Goal: Use online tool/utility: Utilize a website feature to perform a specific function

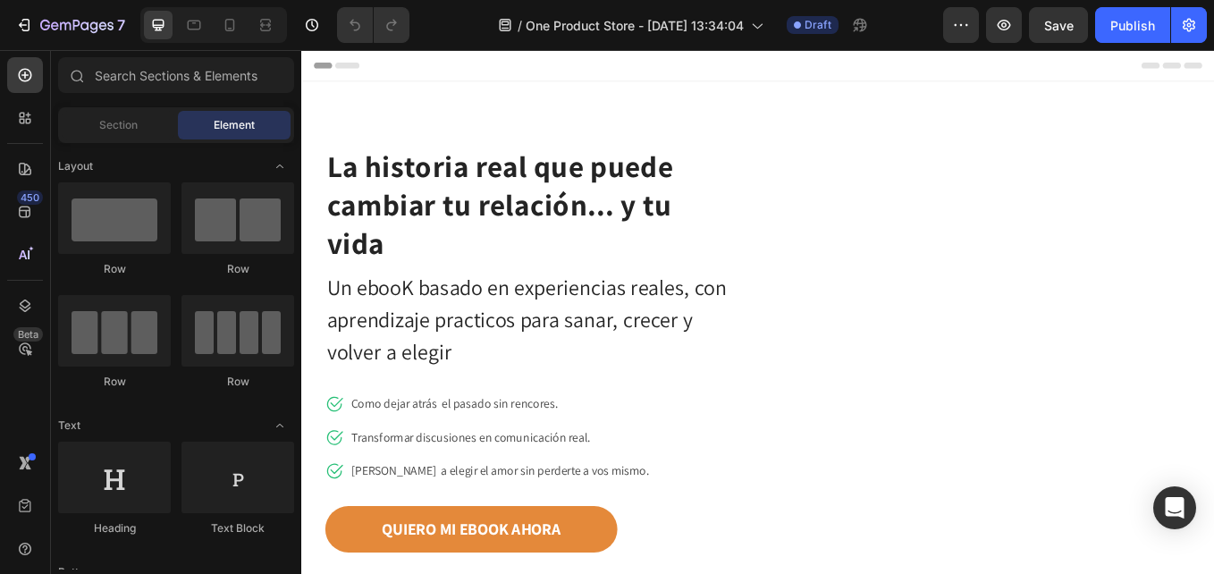
scroll to position [179, 0]
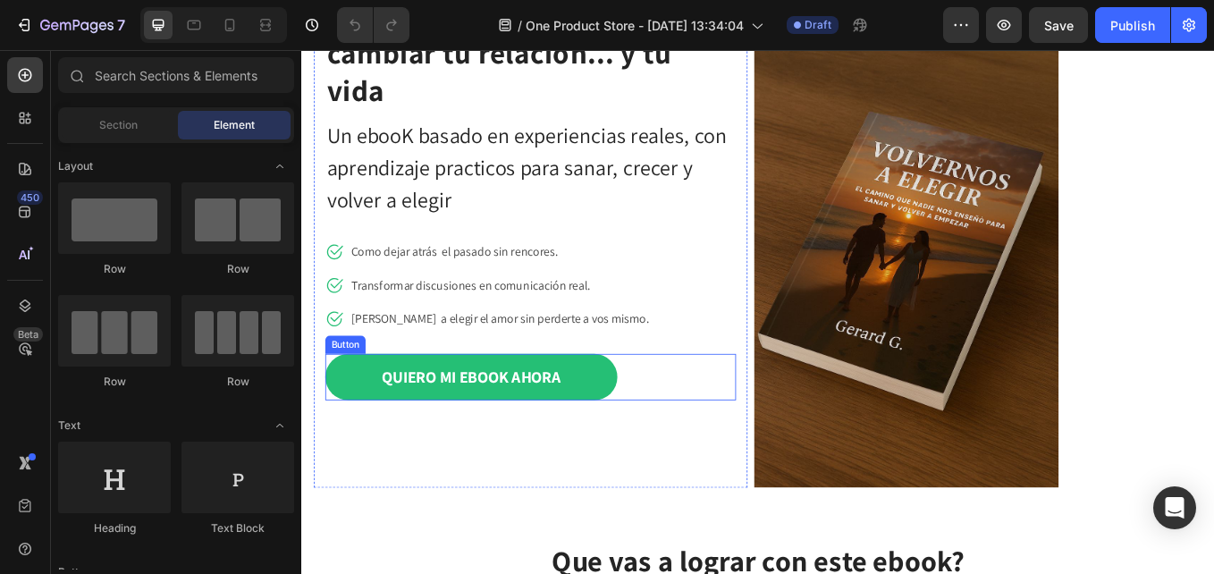
click at [383, 410] on link "QUIERO MI EBOOK AHORA" at bounding box center [500, 434] width 343 height 55
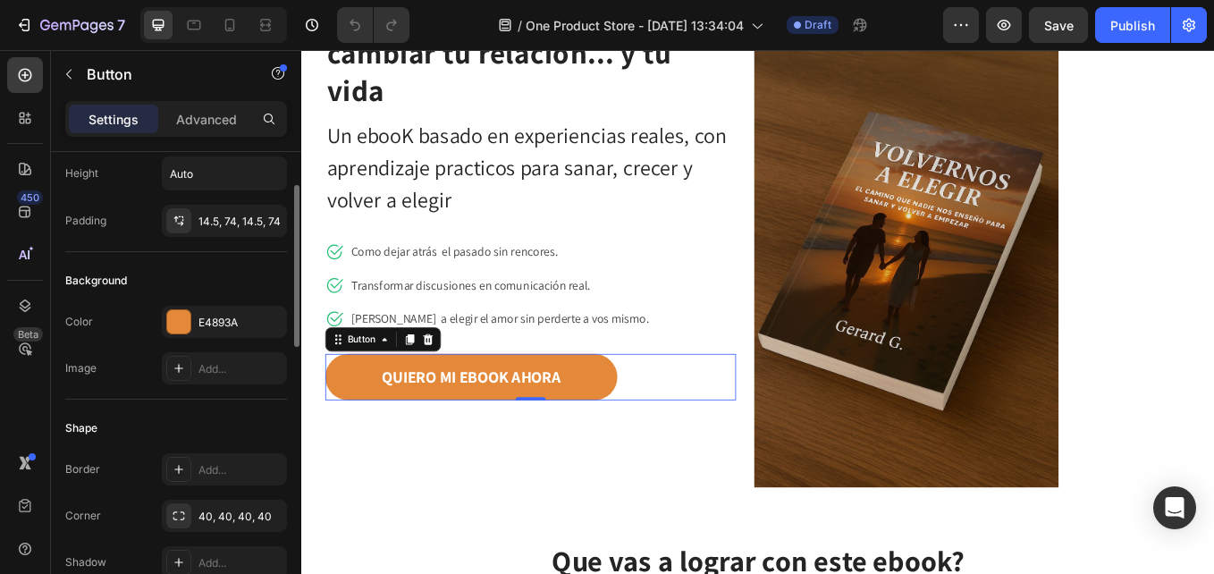
scroll to position [0, 0]
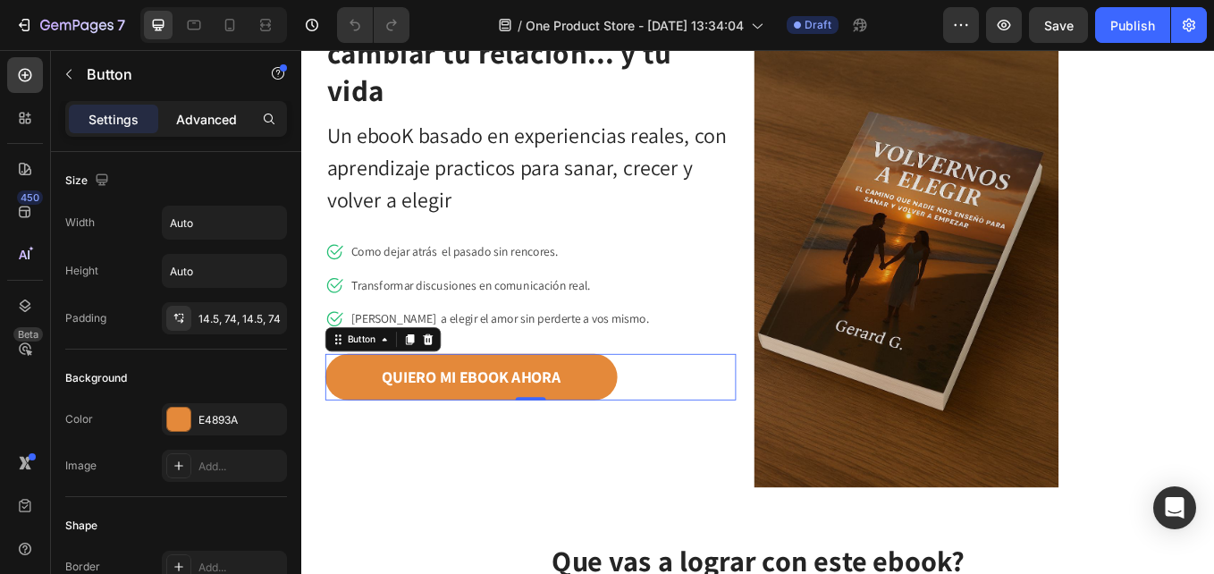
click at [199, 114] on p "Advanced" at bounding box center [206, 119] width 61 height 19
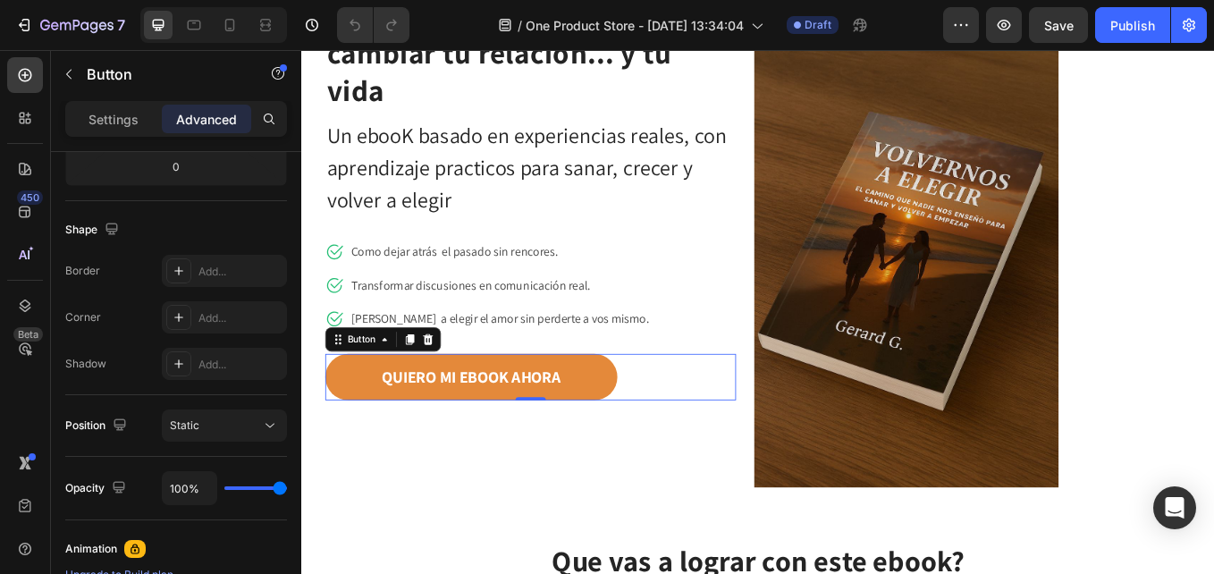
scroll to position [53, 0]
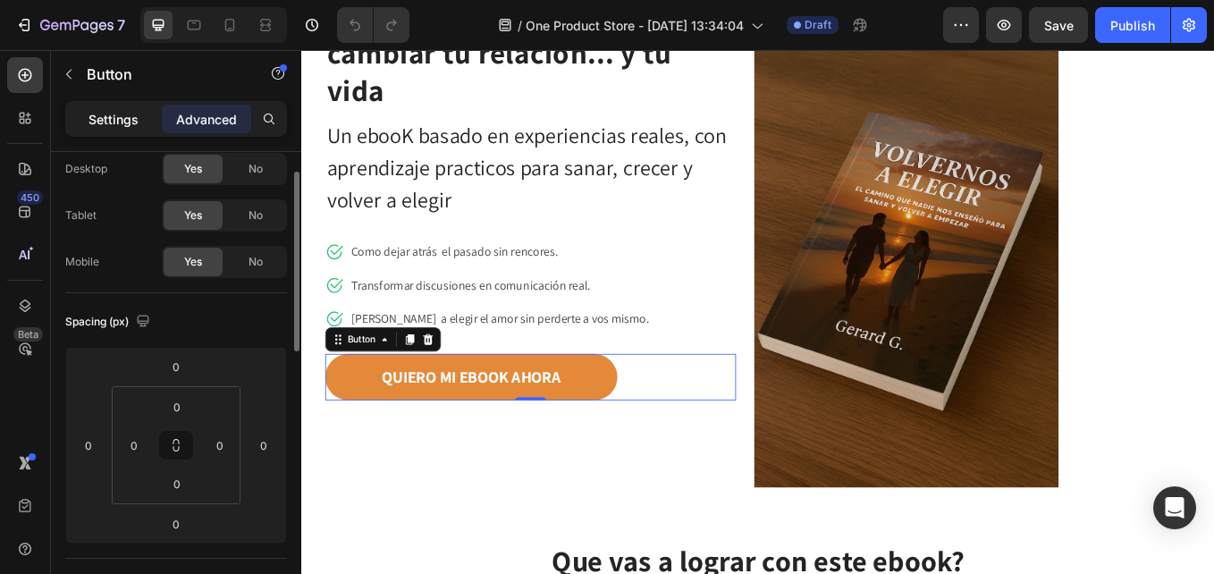
click at [138, 122] on p "Settings" at bounding box center [113, 119] width 50 height 19
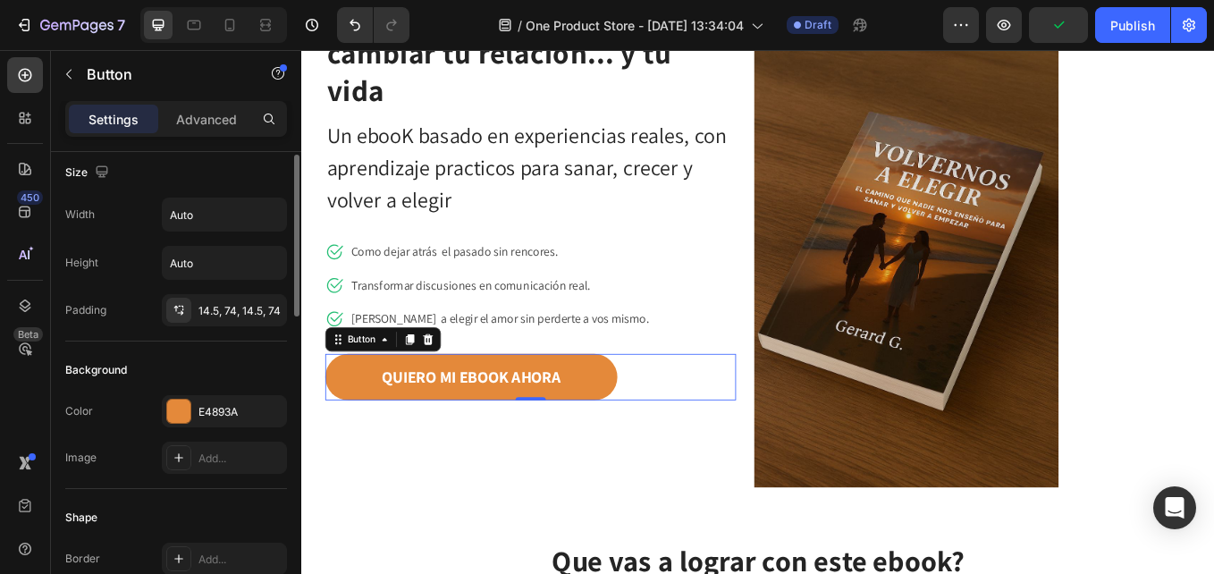
scroll to position [0, 0]
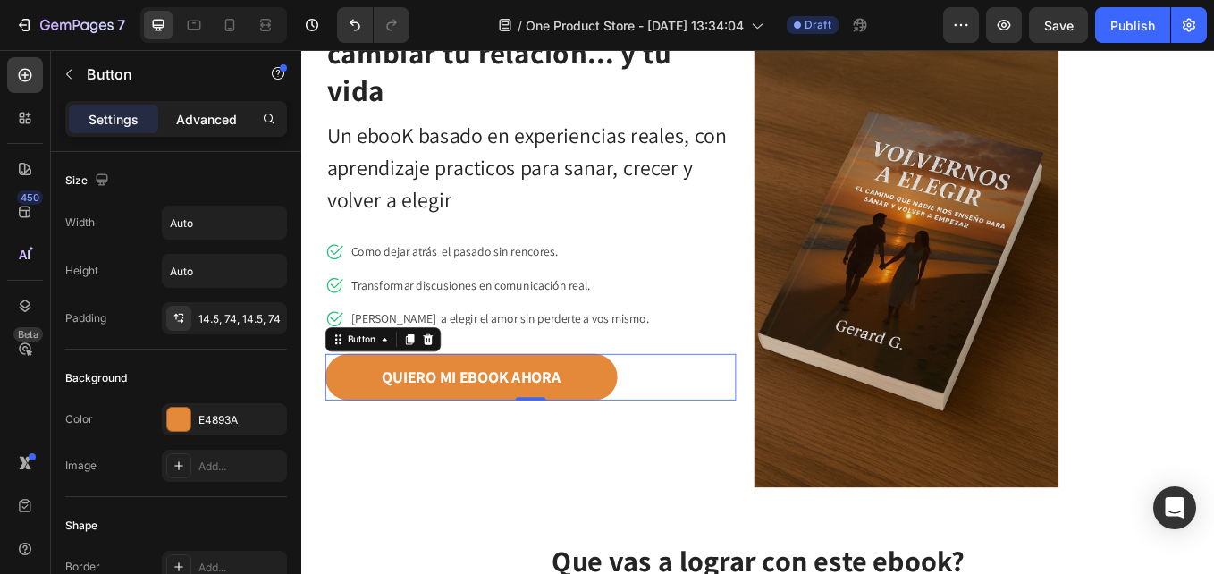
click at [214, 121] on p "Advanced" at bounding box center [206, 119] width 61 height 19
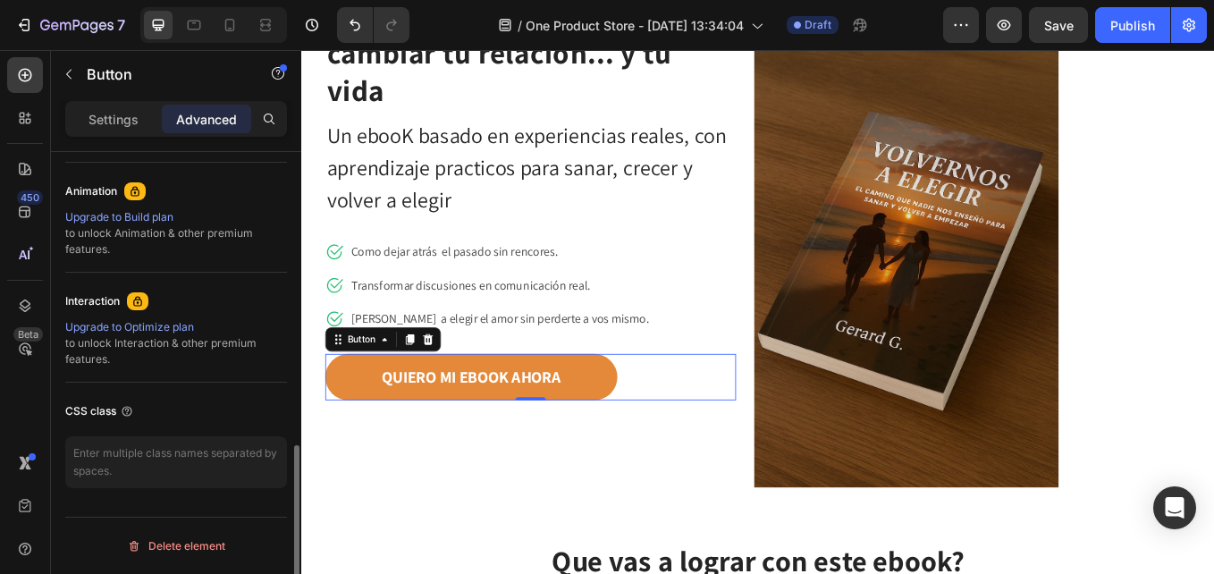
scroll to position [500, 0]
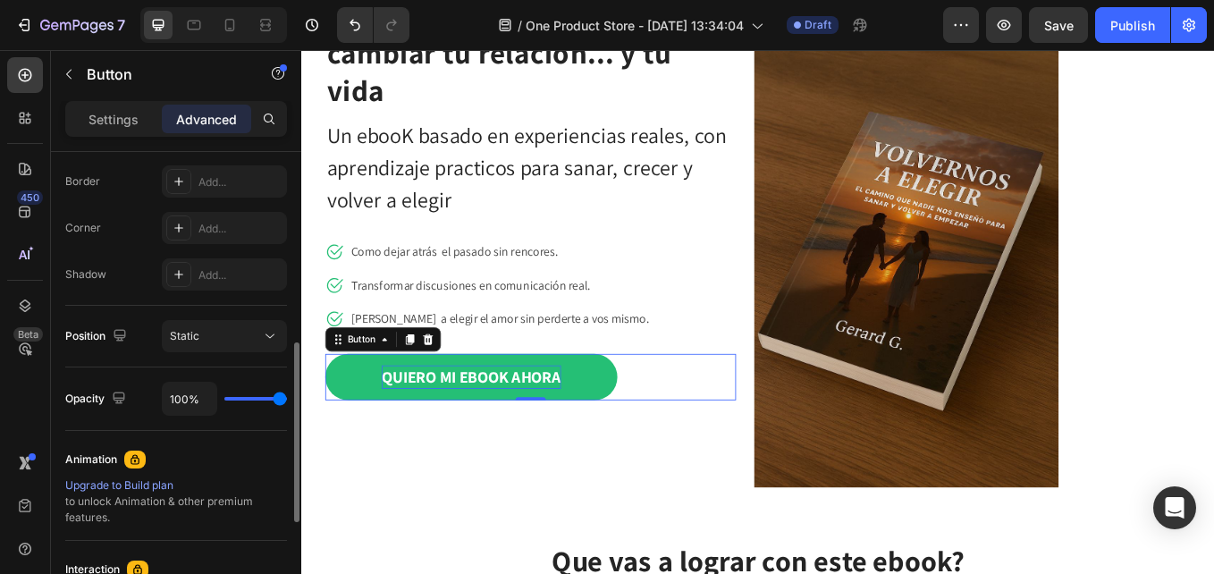
click at [401, 438] on p "QUIERO MI EBOOK AHORA" at bounding box center [500, 434] width 211 height 29
click at [357, 432] on link "QUIERO MI EBOOK AHORA" at bounding box center [500, 434] width 343 height 55
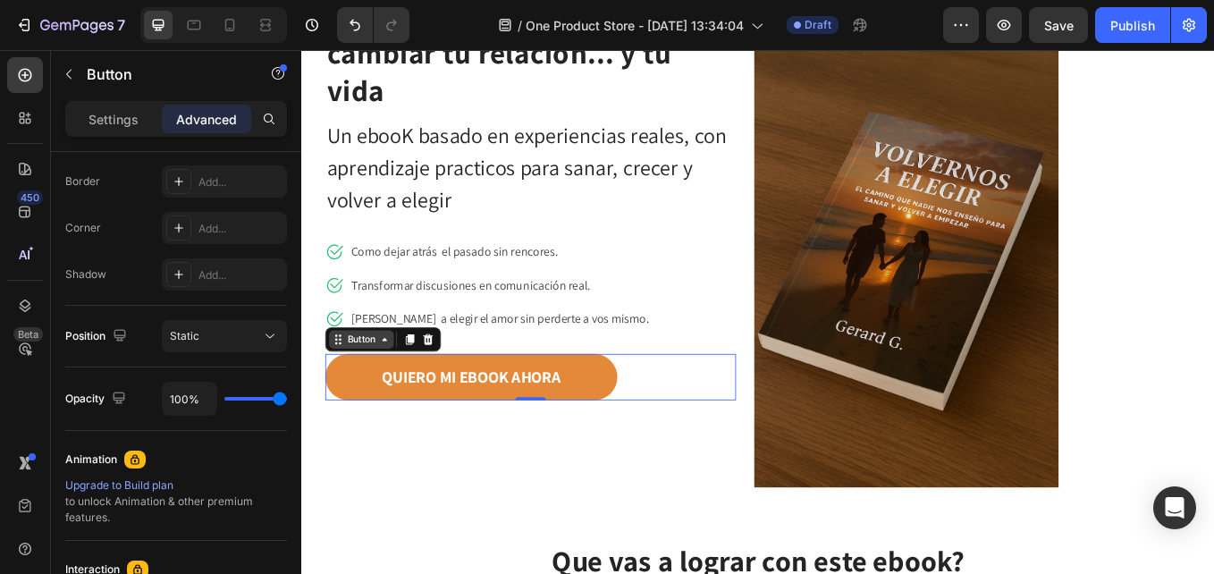
click at [391, 391] on icon at bounding box center [398, 390] width 14 height 14
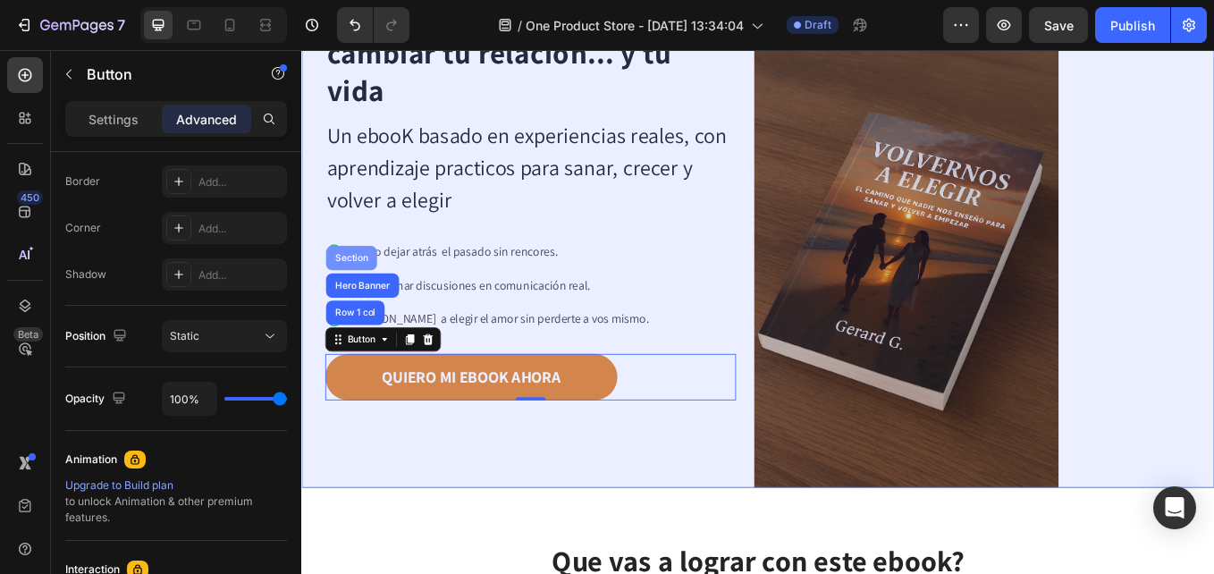
click at [339, 289] on div "Section" at bounding box center [360, 294] width 46 height 11
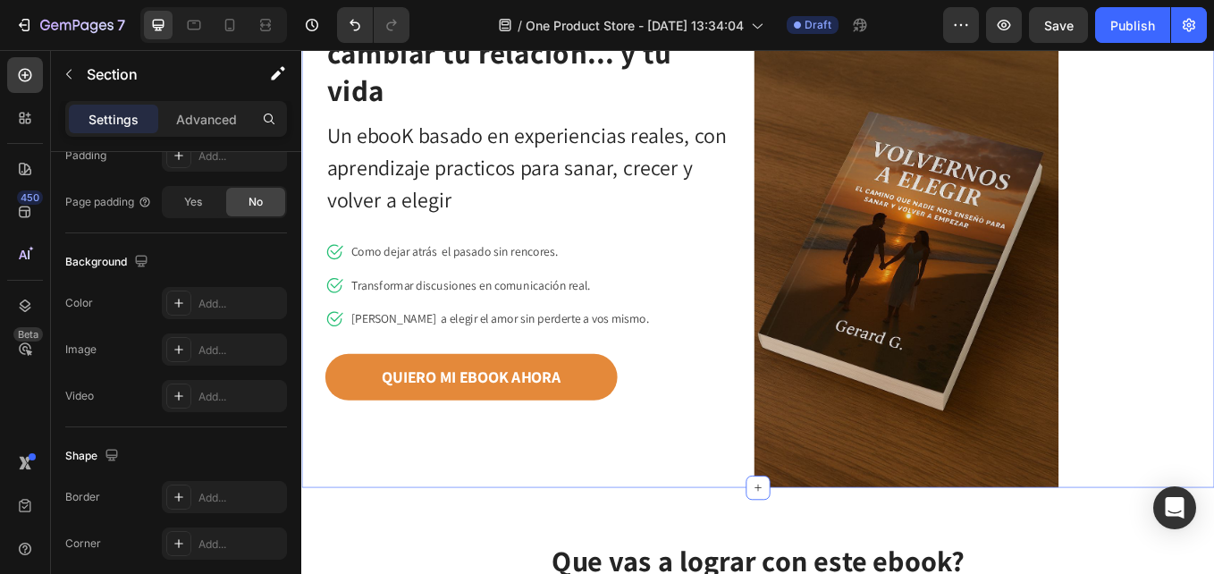
scroll to position [0, 0]
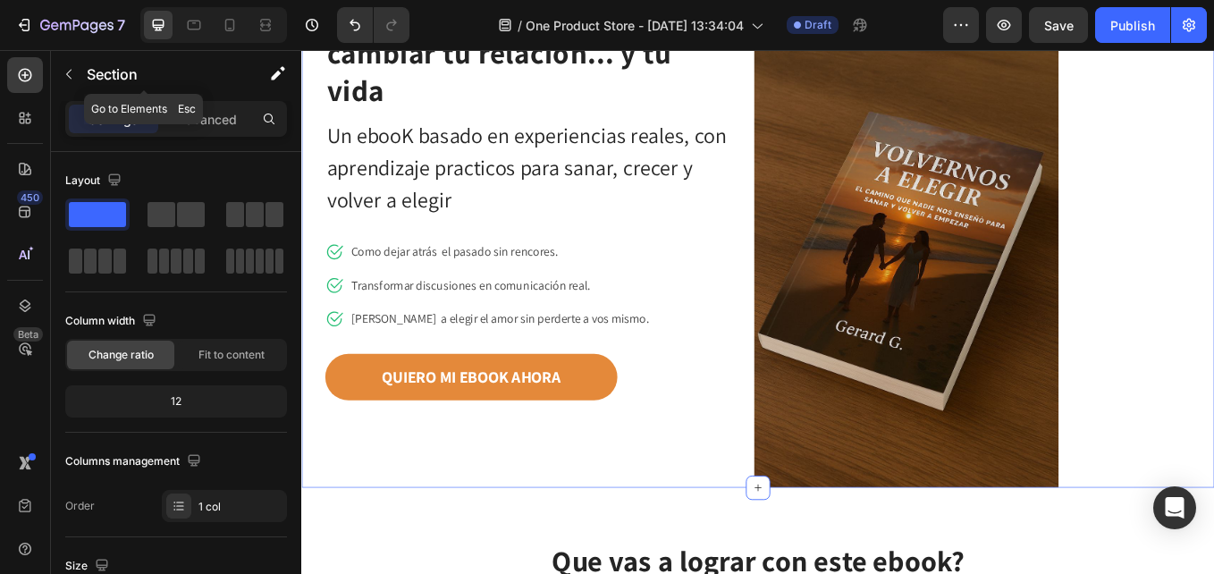
click at [212, 102] on div "Settings Advanced" at bounding box center [176, 119] width 222 height 36
click at [211, 105] on div "Advanced" at bounding box center [206, 119] width 89 height 29
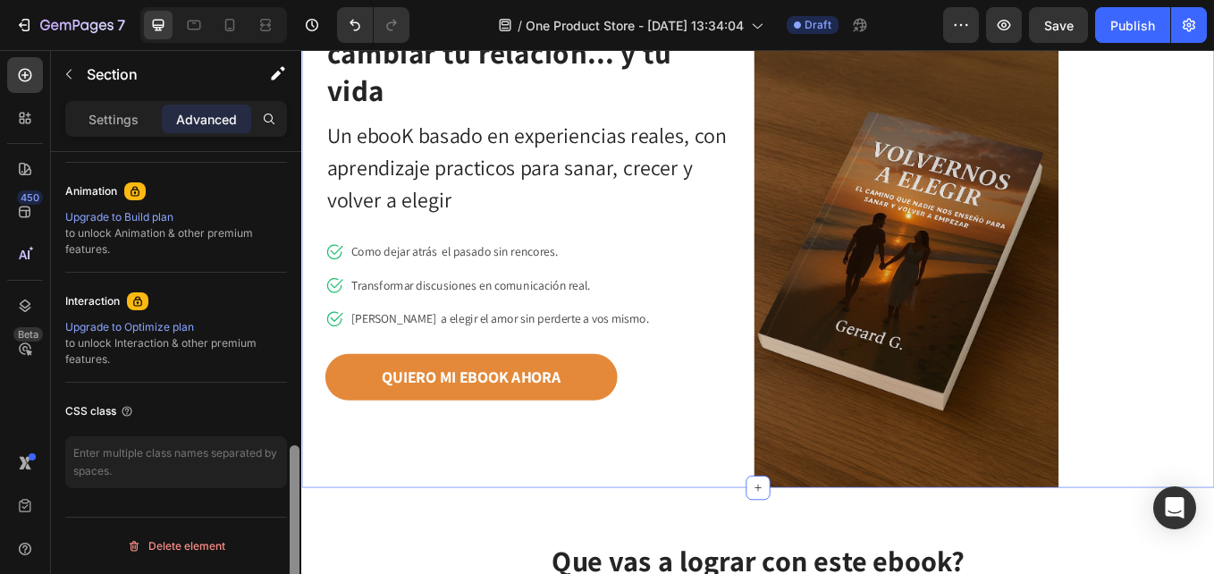
scroll to position [410, 0]
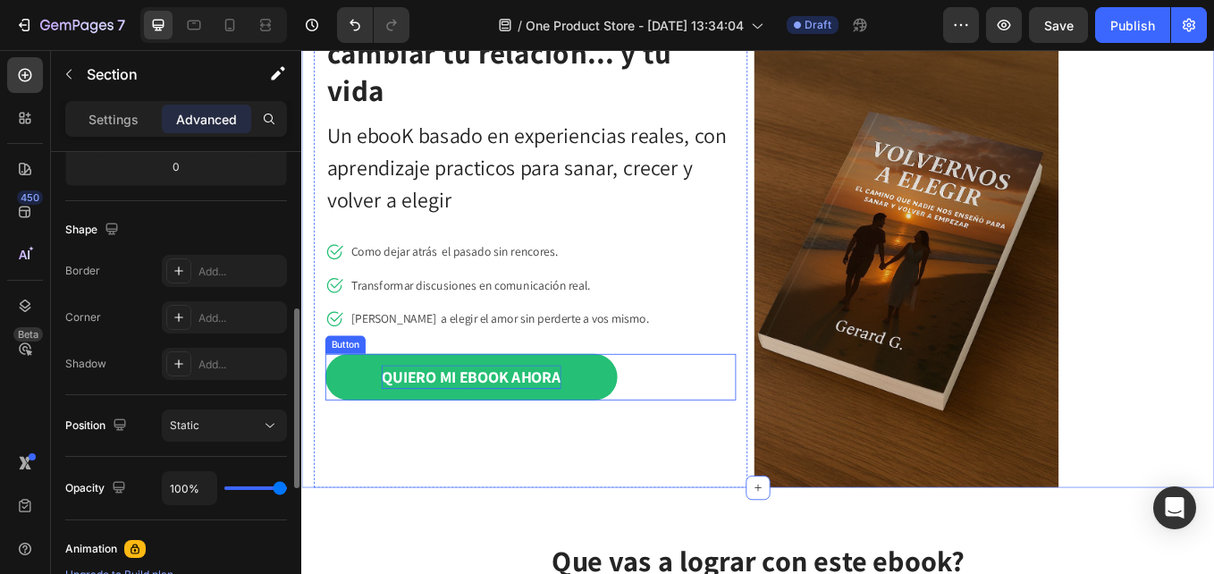
click at [441, 432] on p "QUIERO MI EBOOK AHORA" at bounding box center [500, 434] width 211 height 29
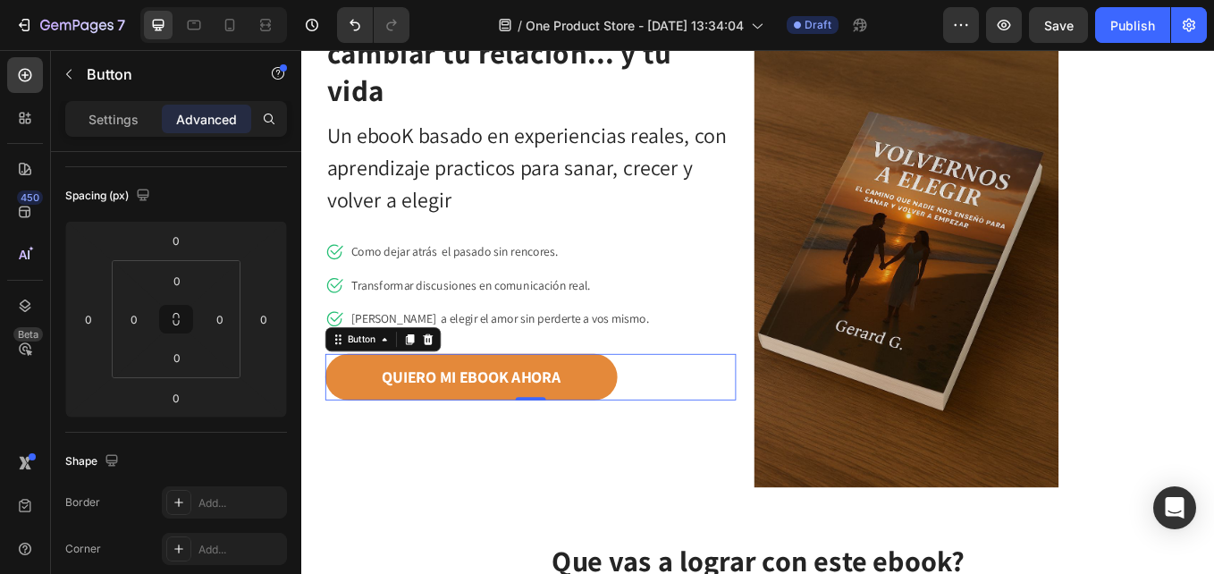
scroll to position [447, 0]
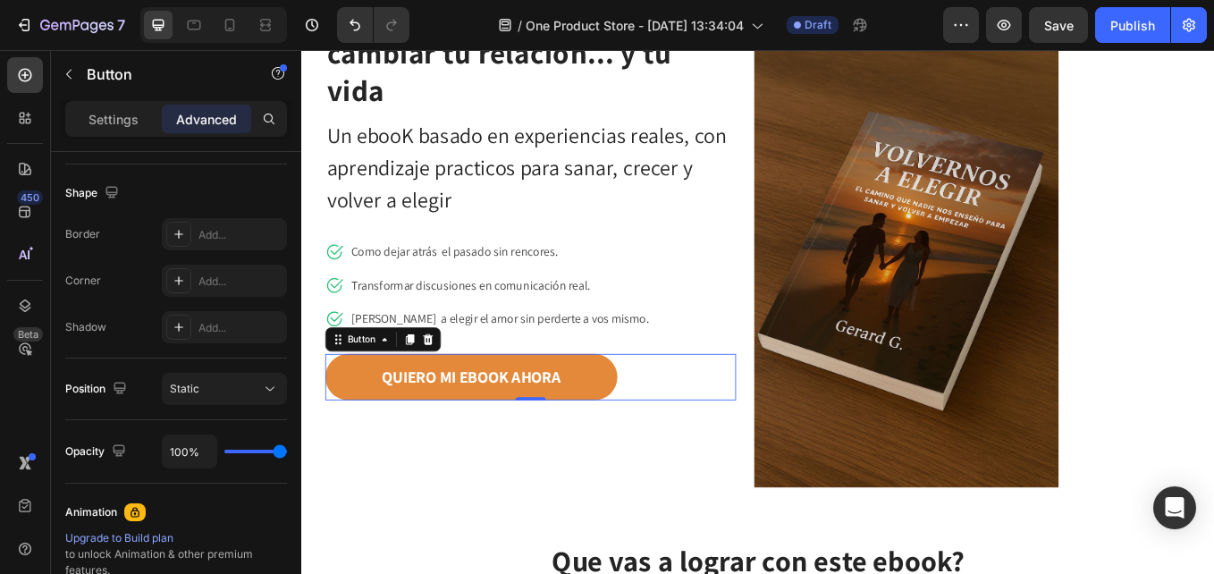
click at [86, 103] on div "Settings Advanced" at bounding box center [176, 119] width 222 height 36
click at [123, 118] on p "Settings" at bounding box center [113, 119] width 50 height 19
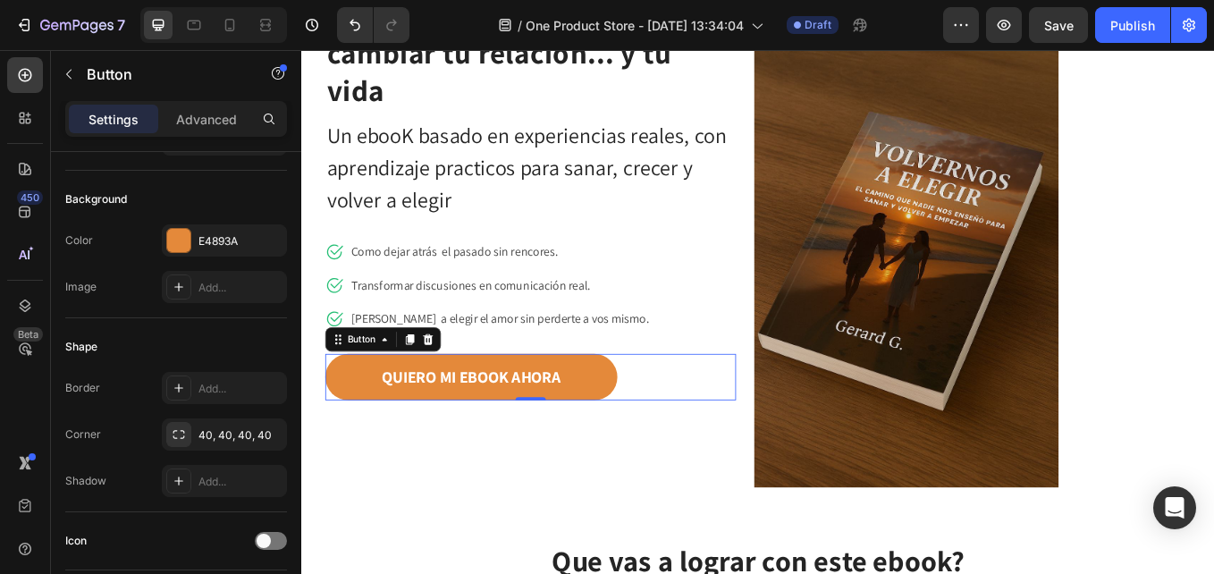
scroll to position [0, 0]
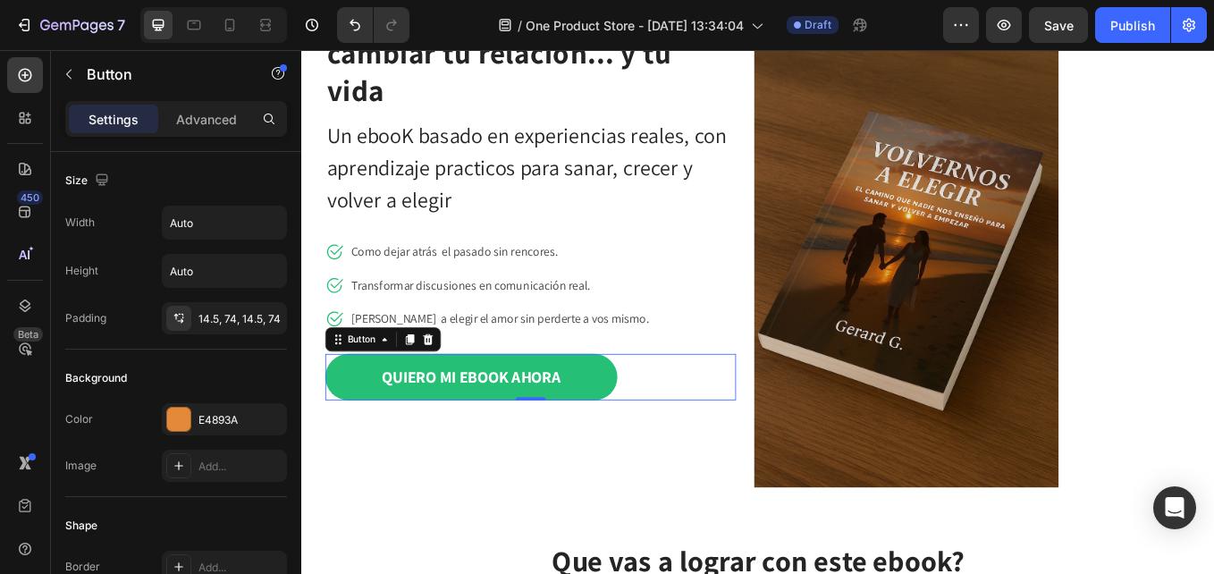
click at [358, 426] on link "QUIERO MI EBOOK AHORA" at bounding box center [500, 434] width 343 height 55
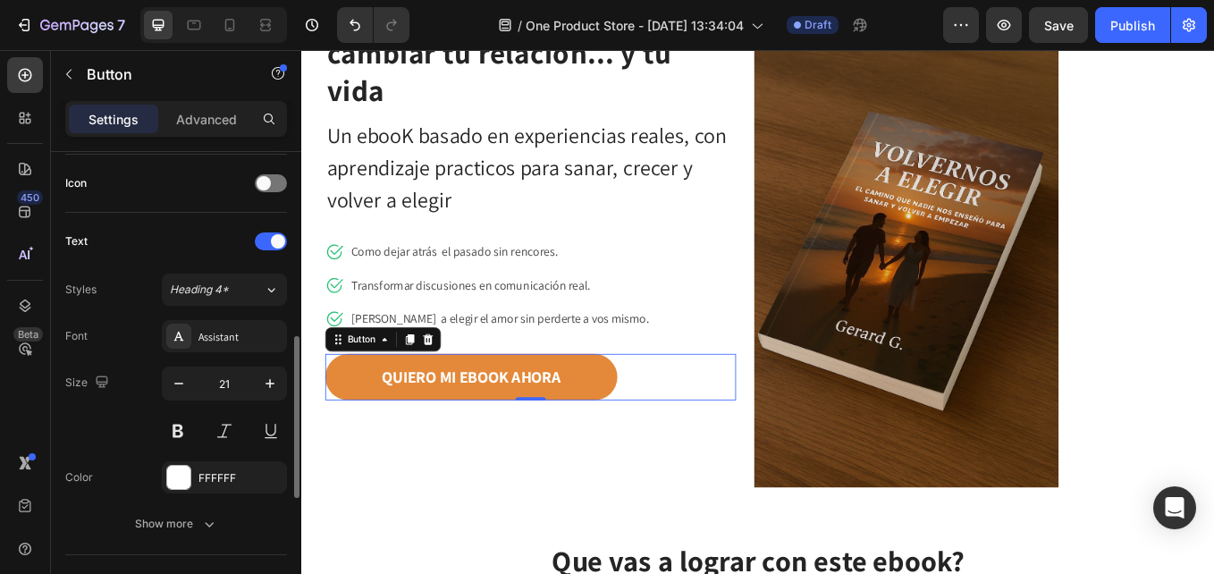
scroll to position [626, 0]
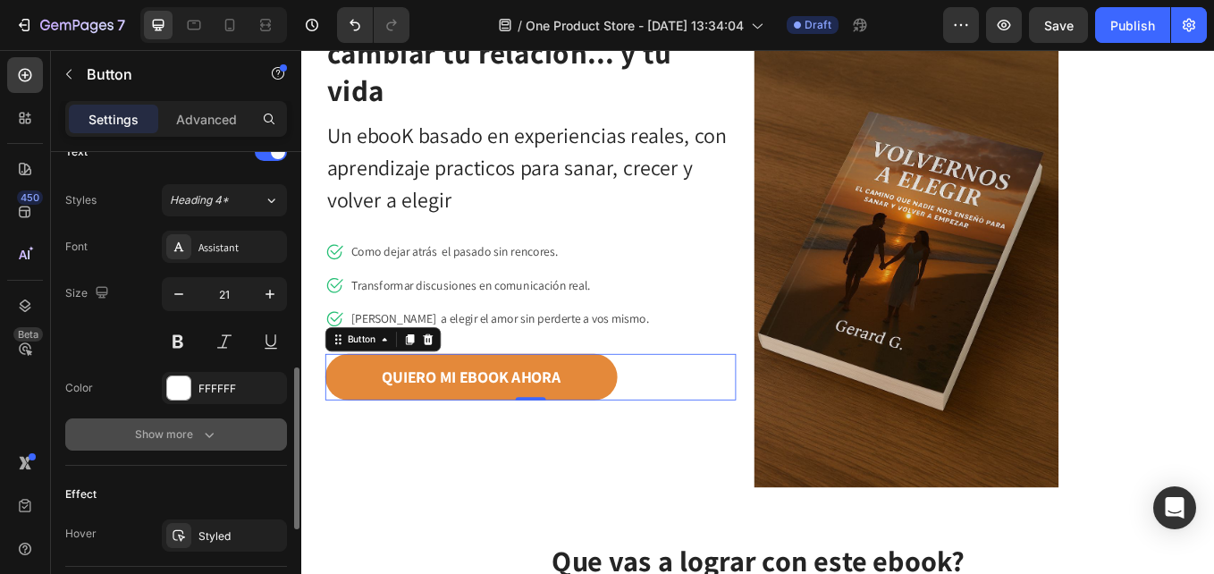
click at [208, 436] on icon "button" at bounding box center [209, 435] width 9 height 5
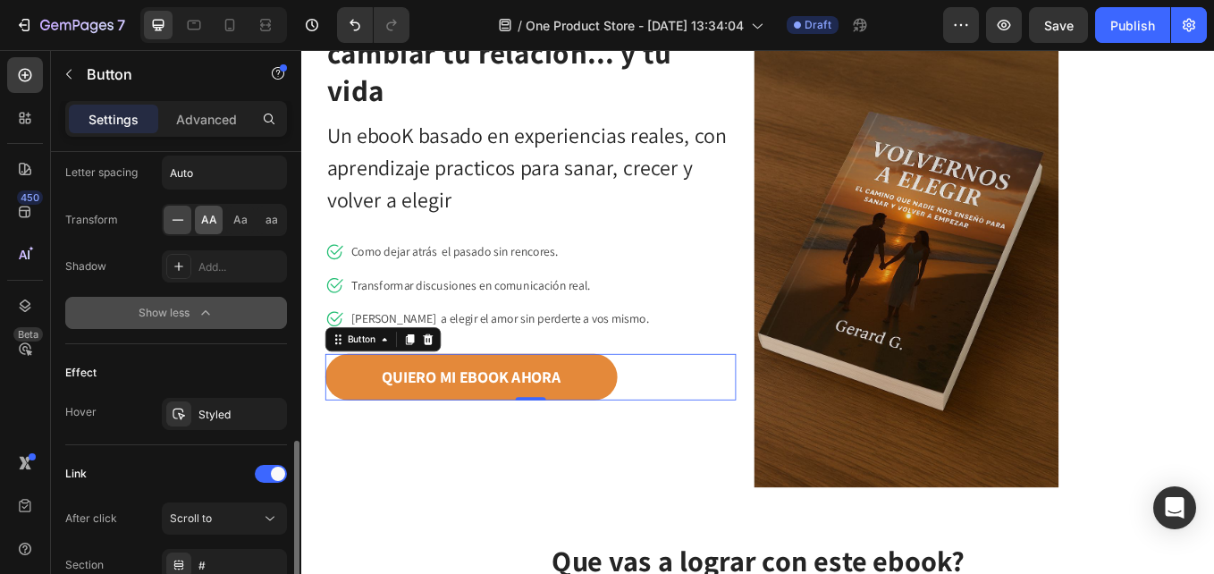
scroll to position [1073, 0]
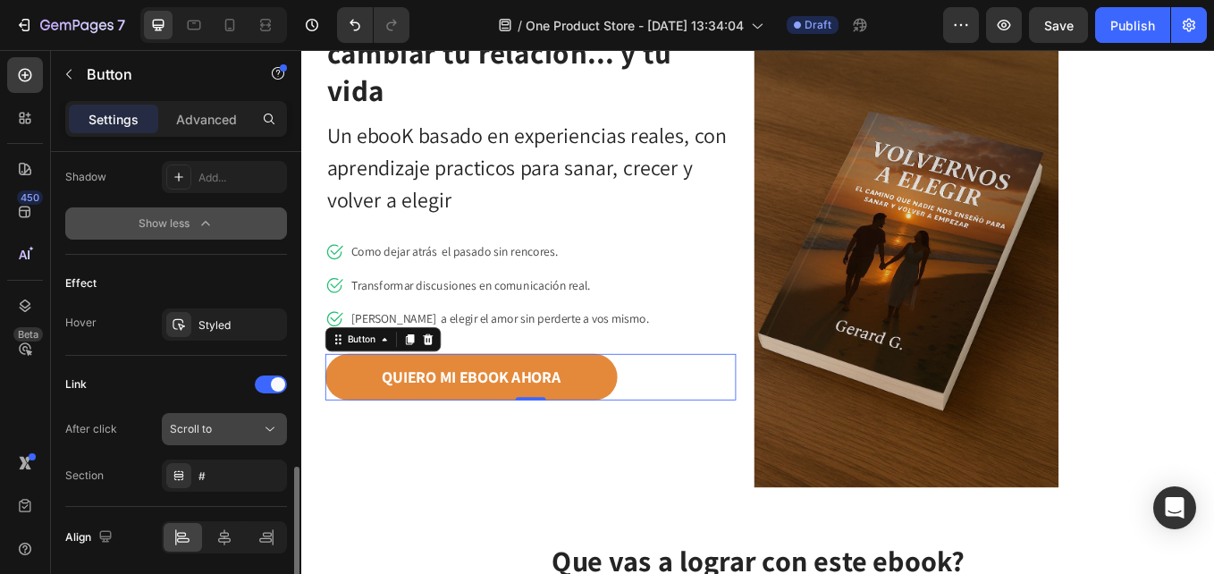
click at [257, 419] on button "Scroll to" at bounding box center [224, 429] width 125 height 32
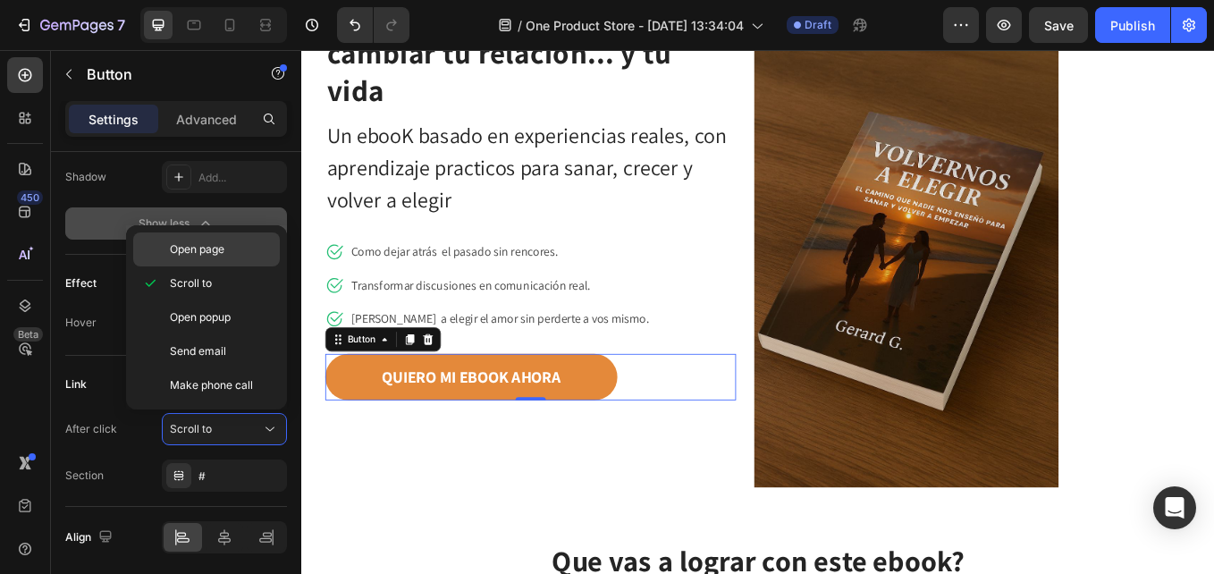
click at [190, 254] on span "Open page" at bounding box center [197, 249] width 55 height 16
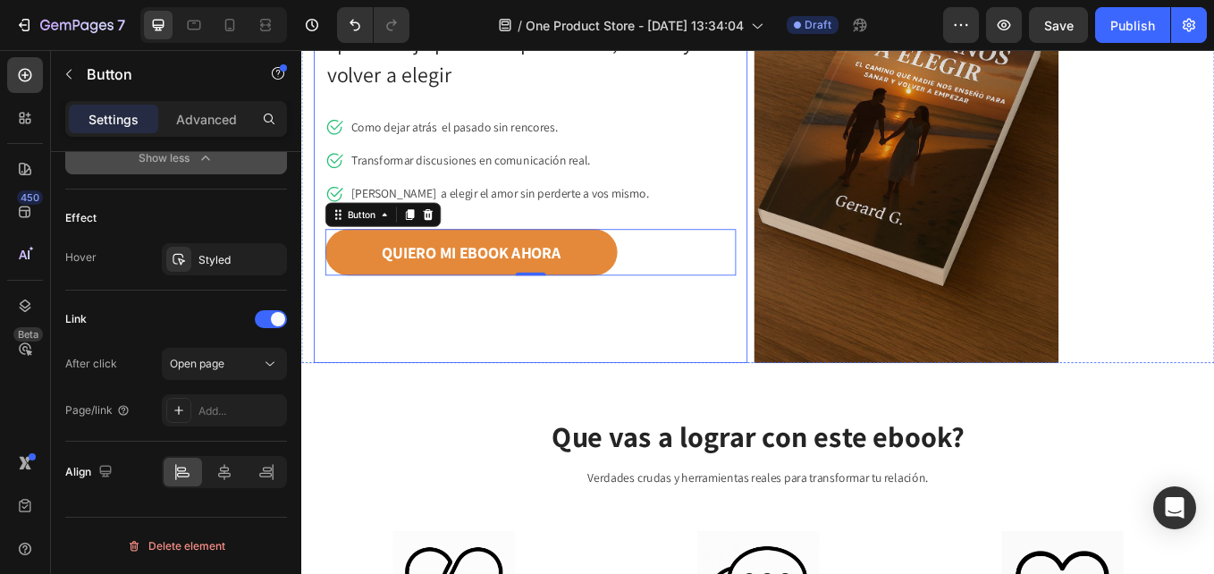
scroll to position [358, 0]
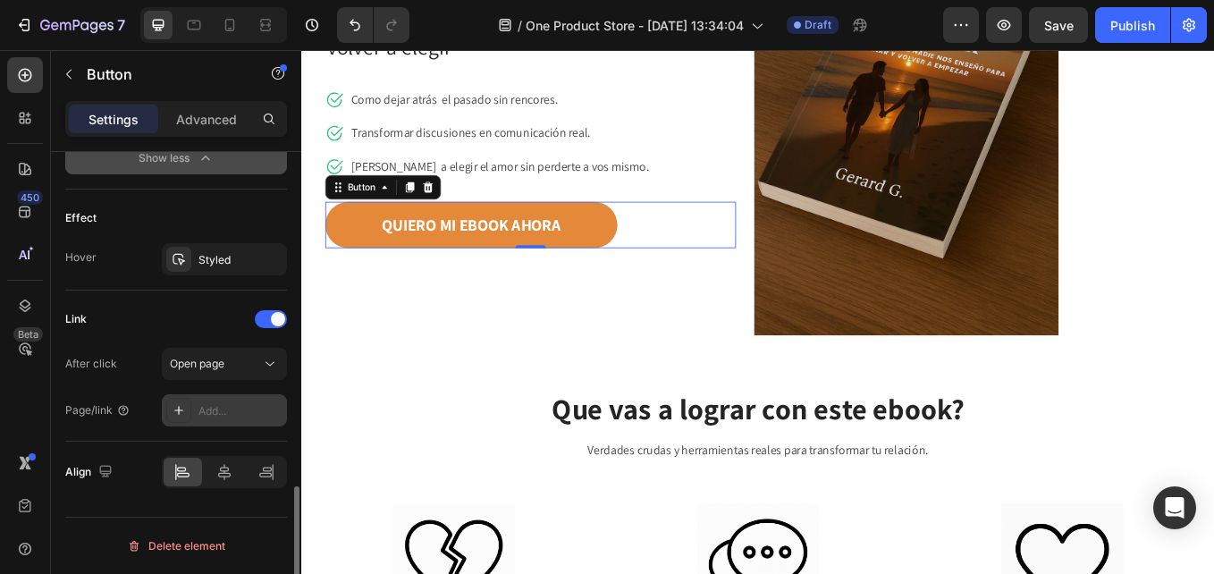
click at [215, 413] on div "Add..." at bounding box center [240, 411] width 84 height 16
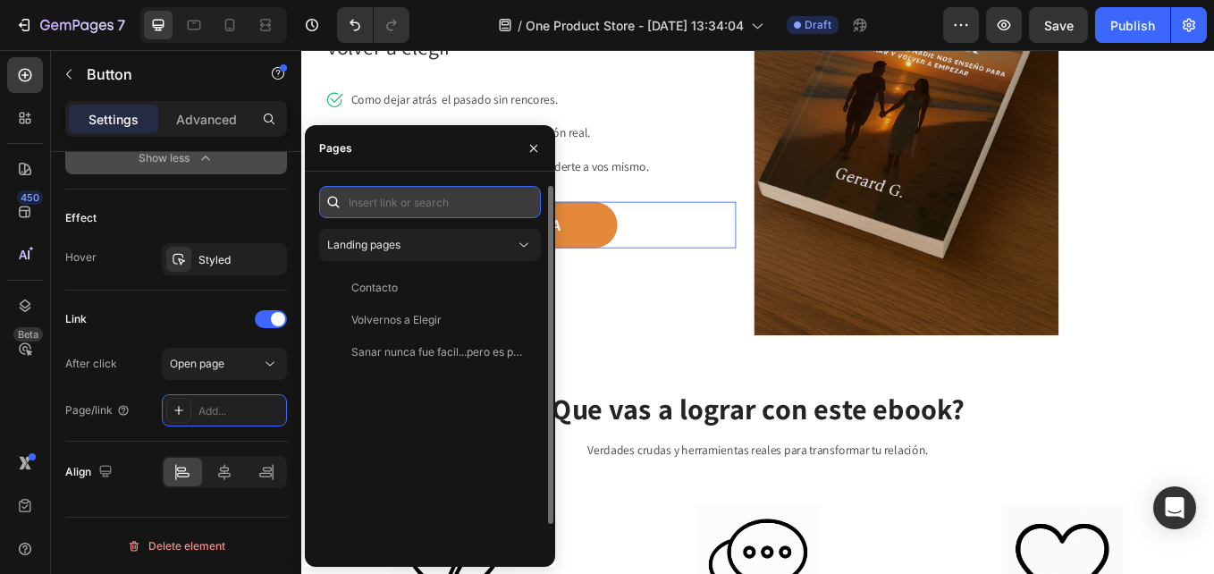
click at [377, 198] on input "text" at bounding box center [430, 202] width 222 height 32
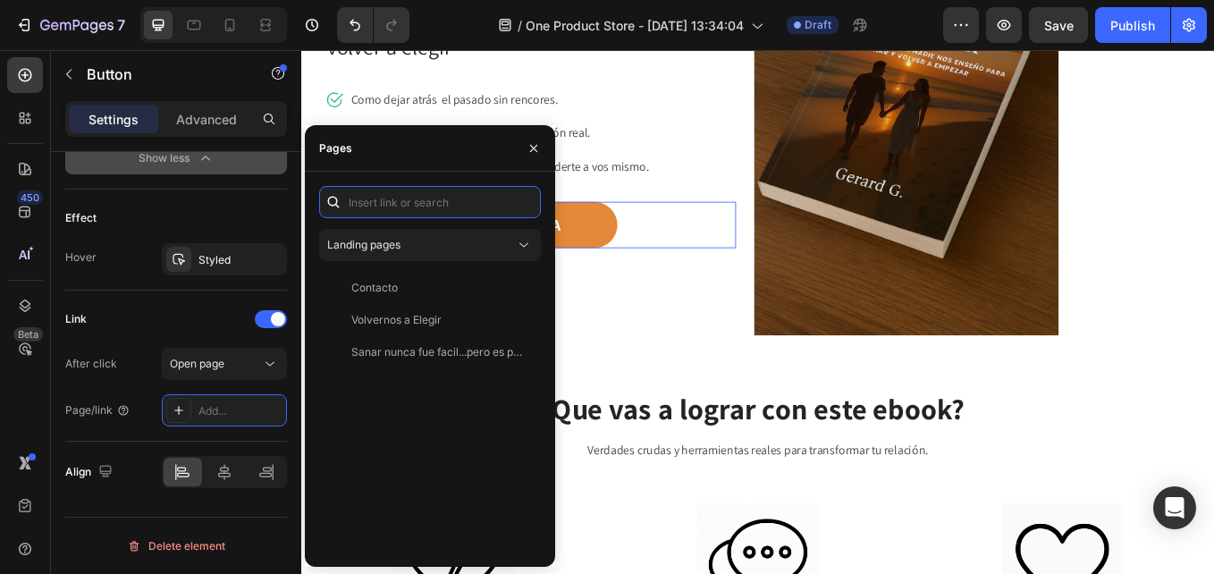
paste input "[URL][DOMAIN_NAME]"
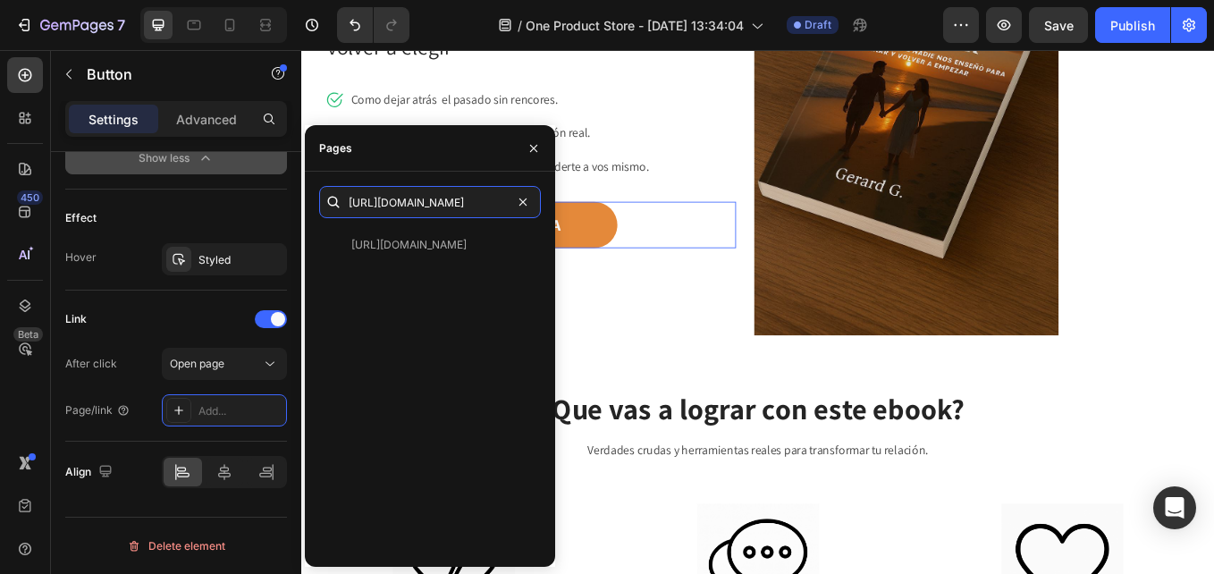
scroll to position [0, 130]
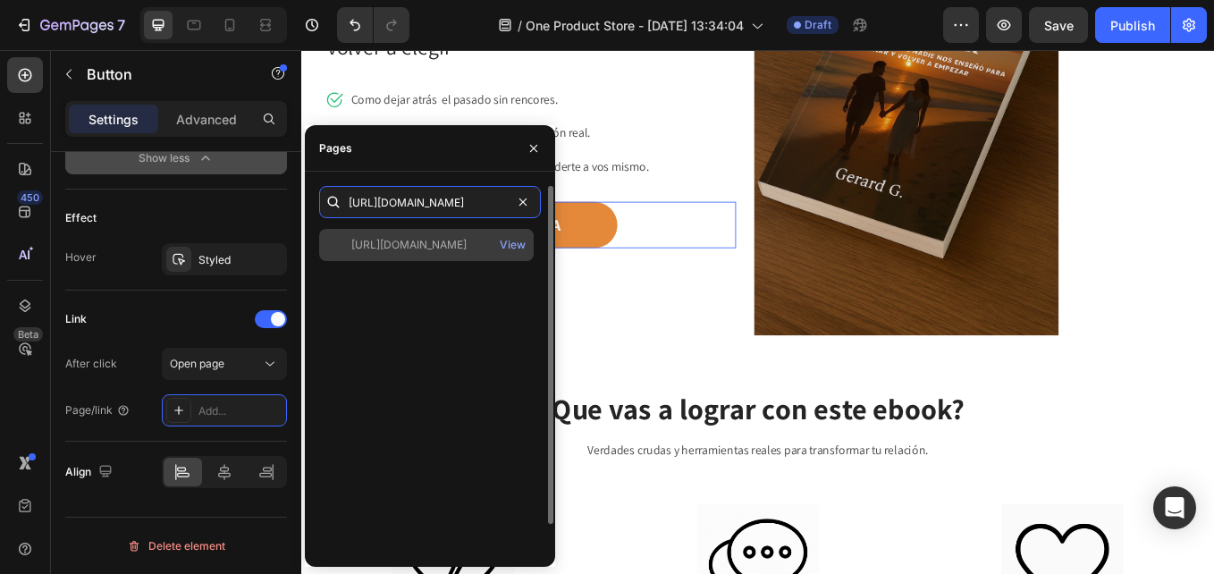
type input "[URL][DOMAIN_NAME]"
click at [443, 245] on div "[URL][DOMAIN_NAME]" at bounding box center [408, 245] width 115 height 16
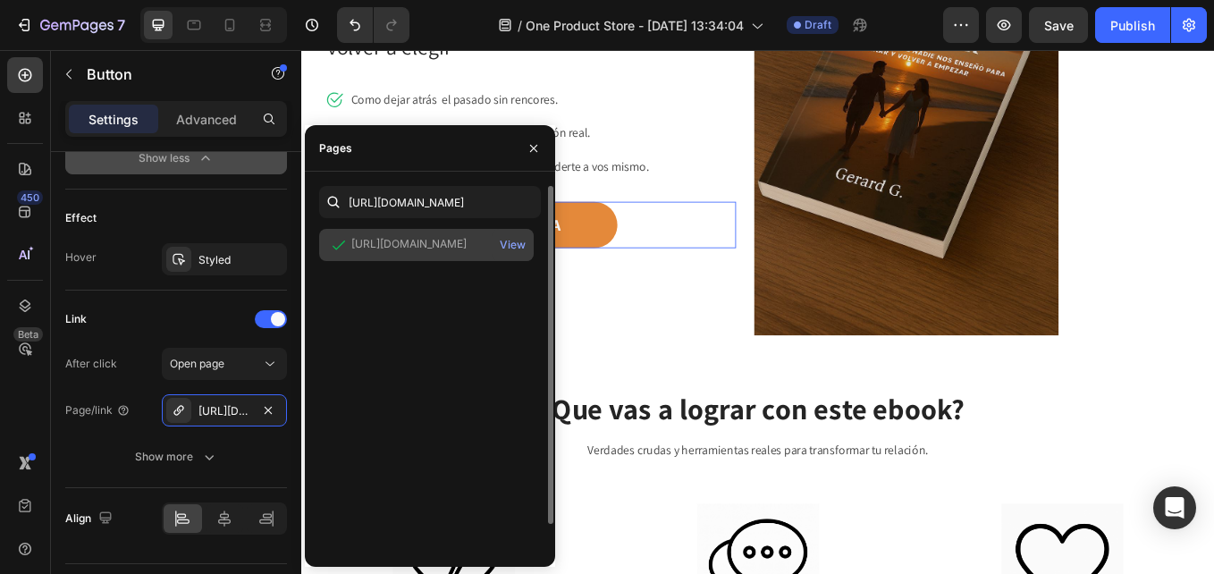
scroll to position [0, 0]
click at [521, 243] on div "View" at bounding box center [513, 245] width 26 height 16
click at [518, 248] on div "View" at bounding box center [513, 245] width 26 height 16
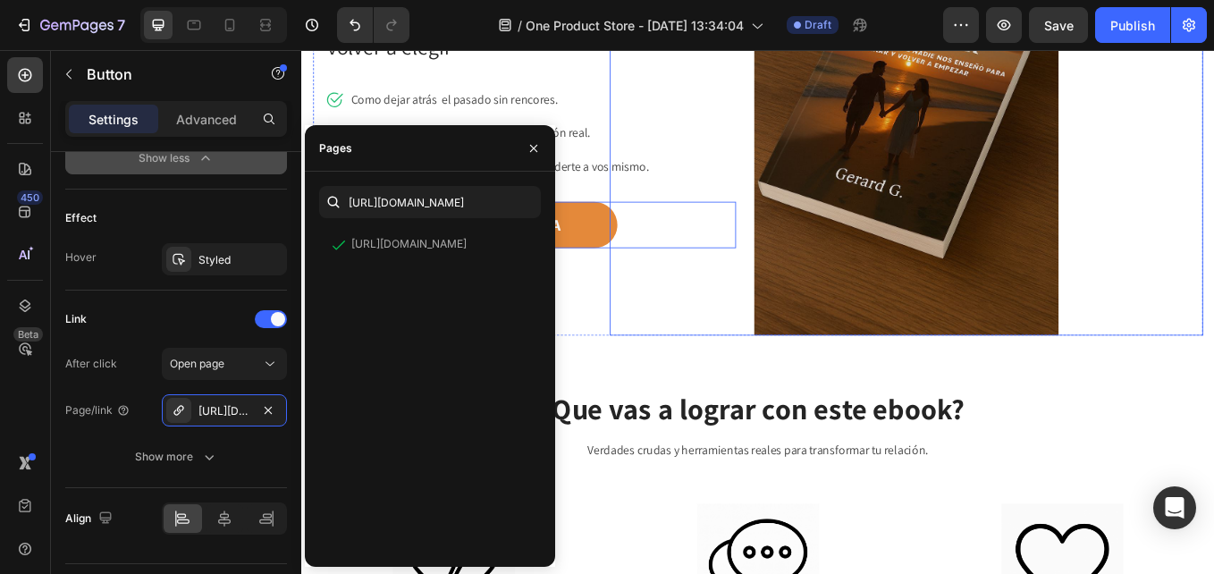
click at [1213, 260] on div at bounding box center [1011, 116] width 697 height 536
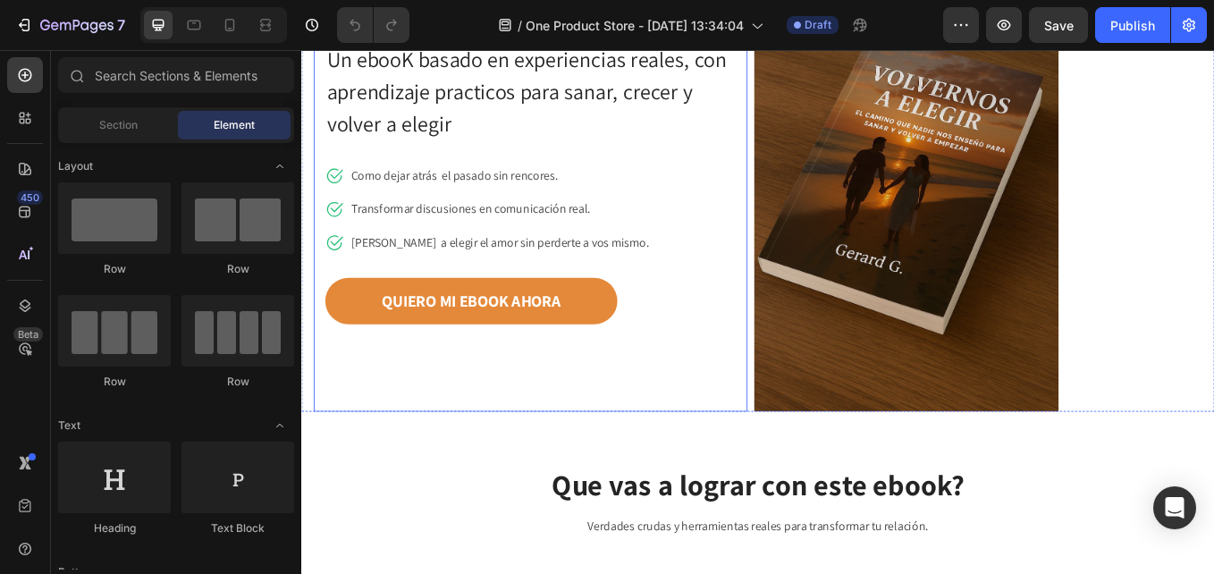
scroll to position [358, 0]
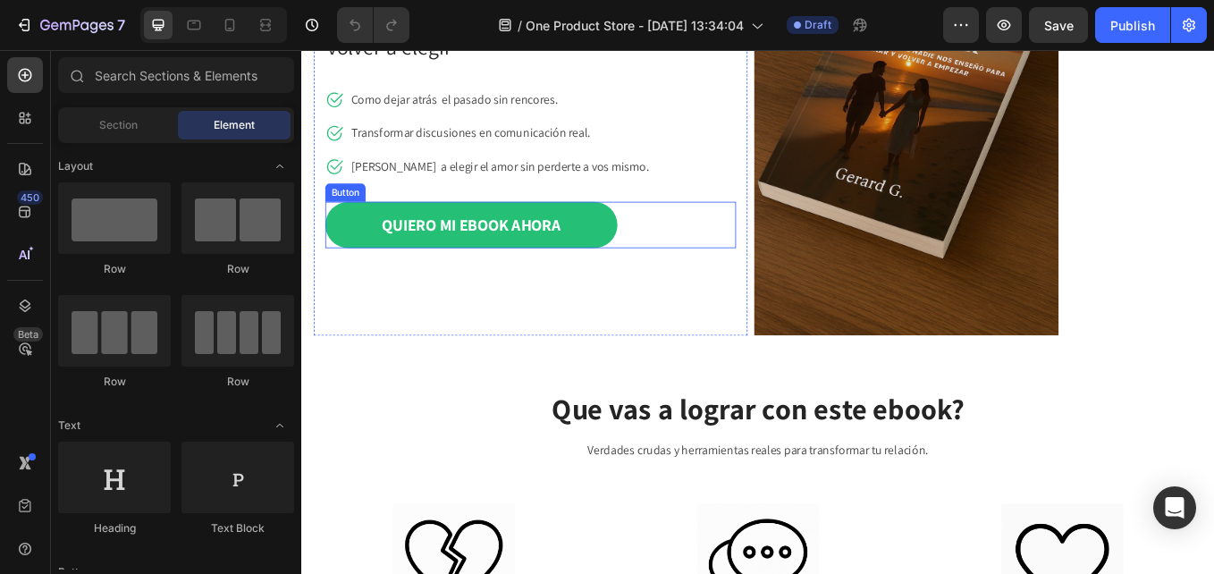
click at [386, 247] on link "QUIERO MI EBOOK AHORA" at bounding box center [500, 255] width 343 height 55
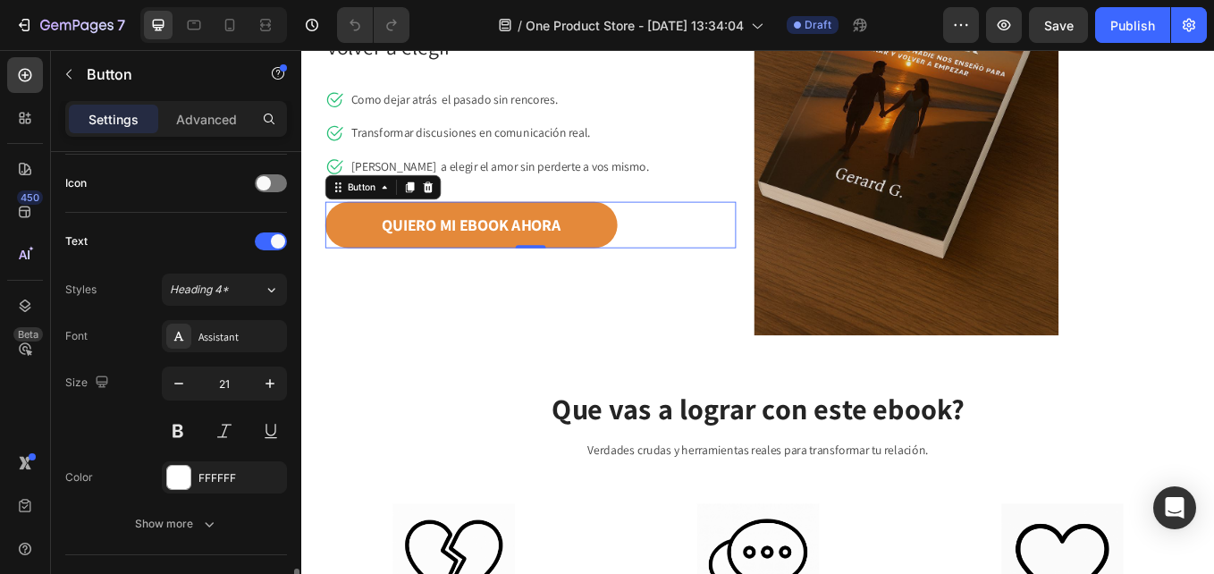
scroll to position [804, 0]
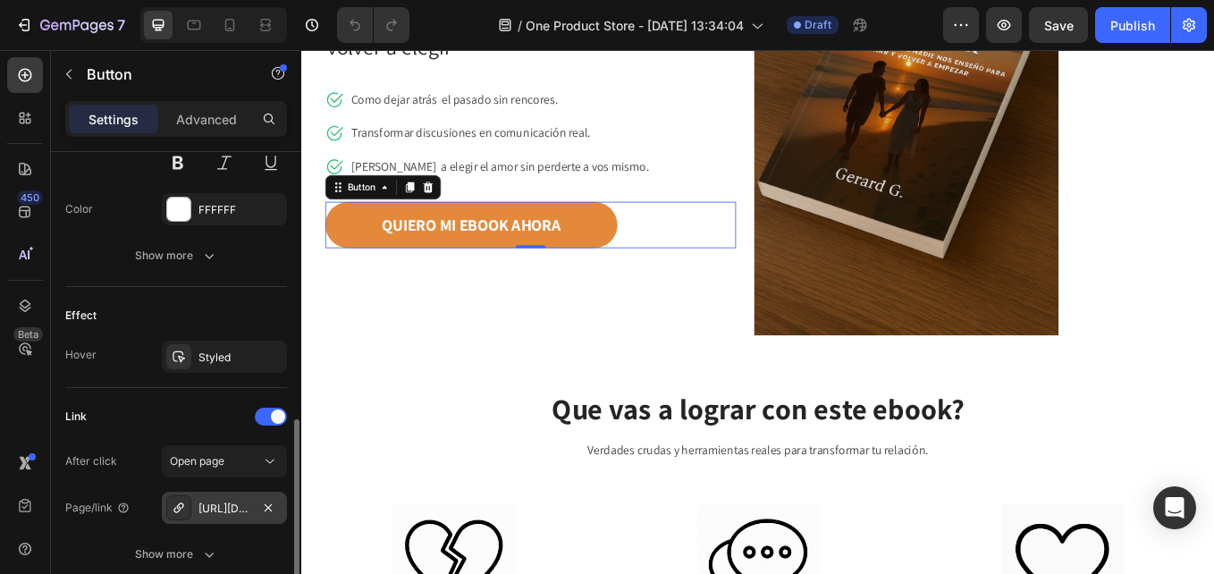
click at [248, 512] on div "[URL][DOMAIN_NAME]" at bounding box center [224, 509] width 52 height 16
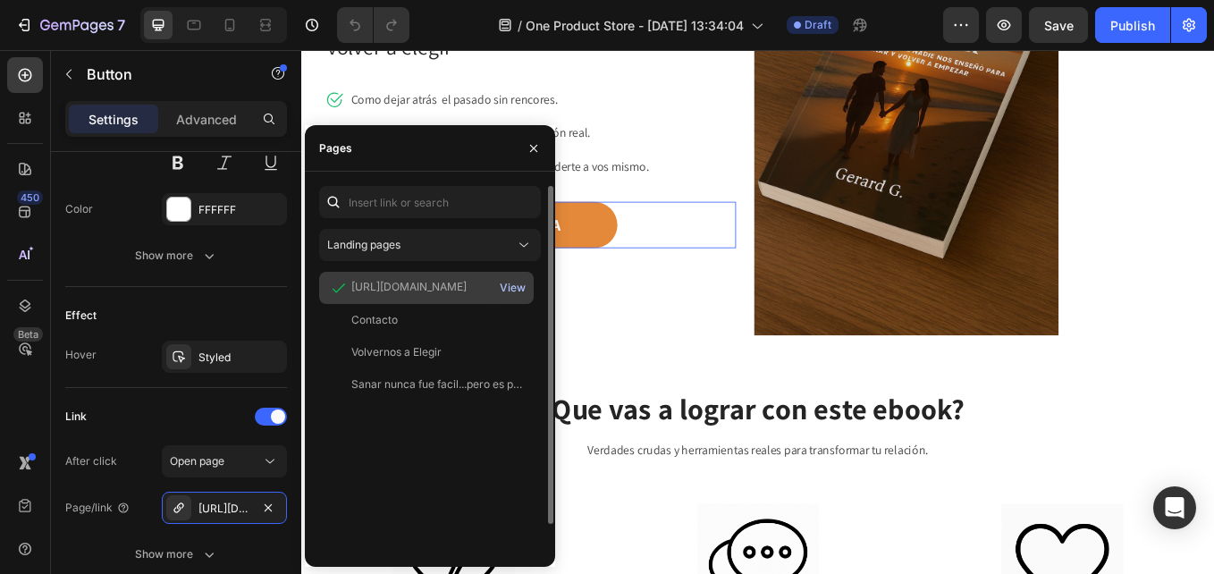
click at [523, 287] on div "View" at bounding box center [513, 288] width 26 height 16
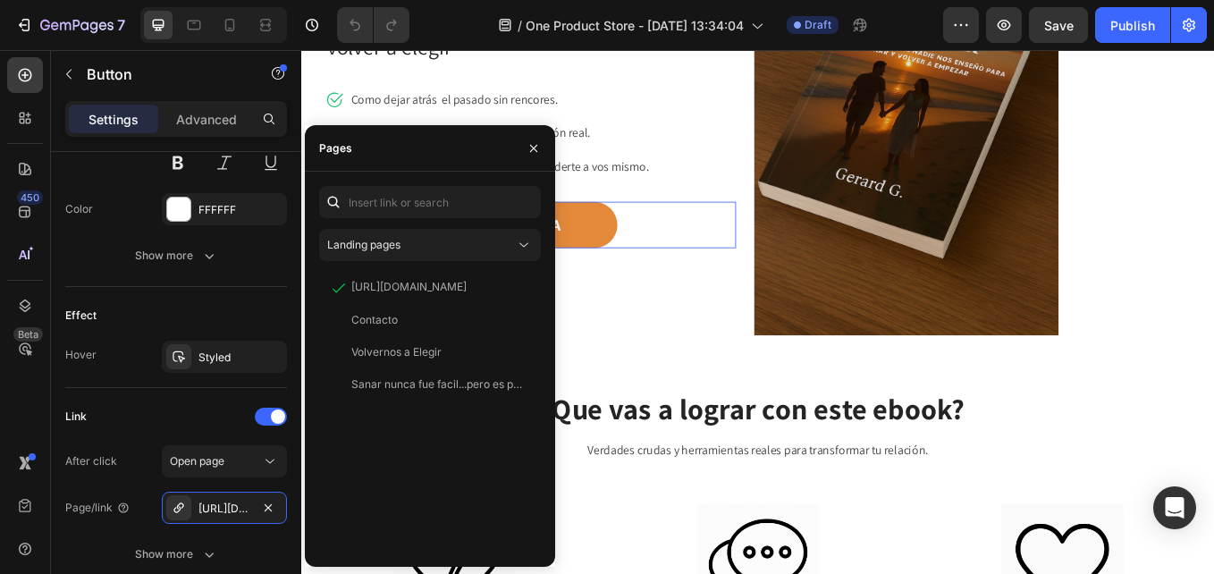
drag, startPoint x: 799, startPoint y: 336, endPoint x: 964, endPoint y: 410, distance: 180.4
click at [1213, 484] on h2 "Que vas a lograr con este ebook?" at bounding box center [838, 472] width 1046 height 45
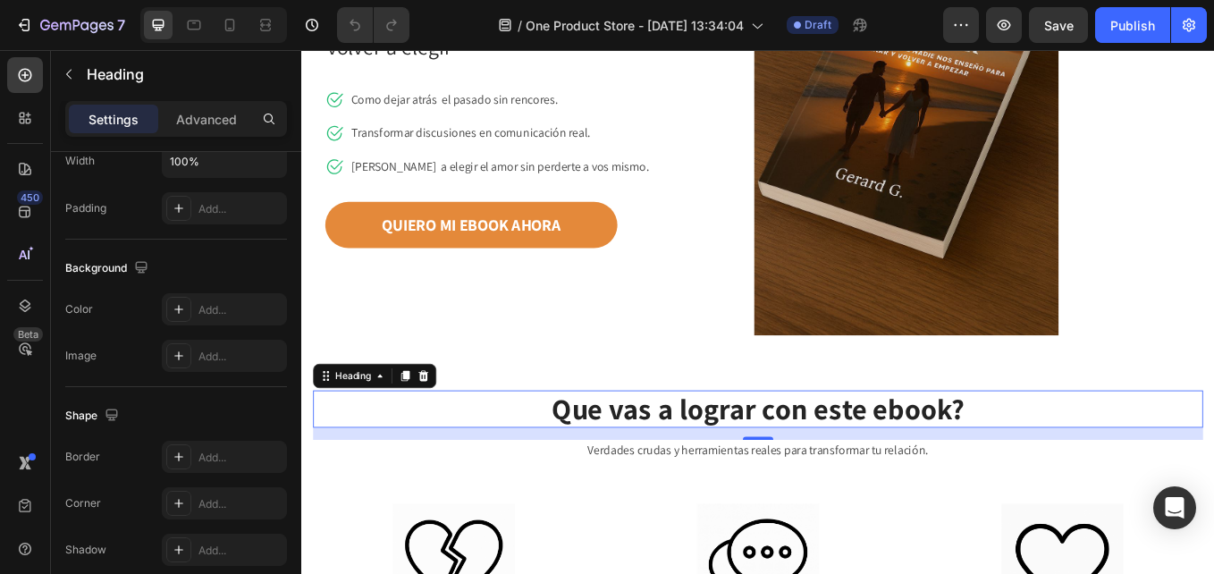
scroll to position [687, 0]
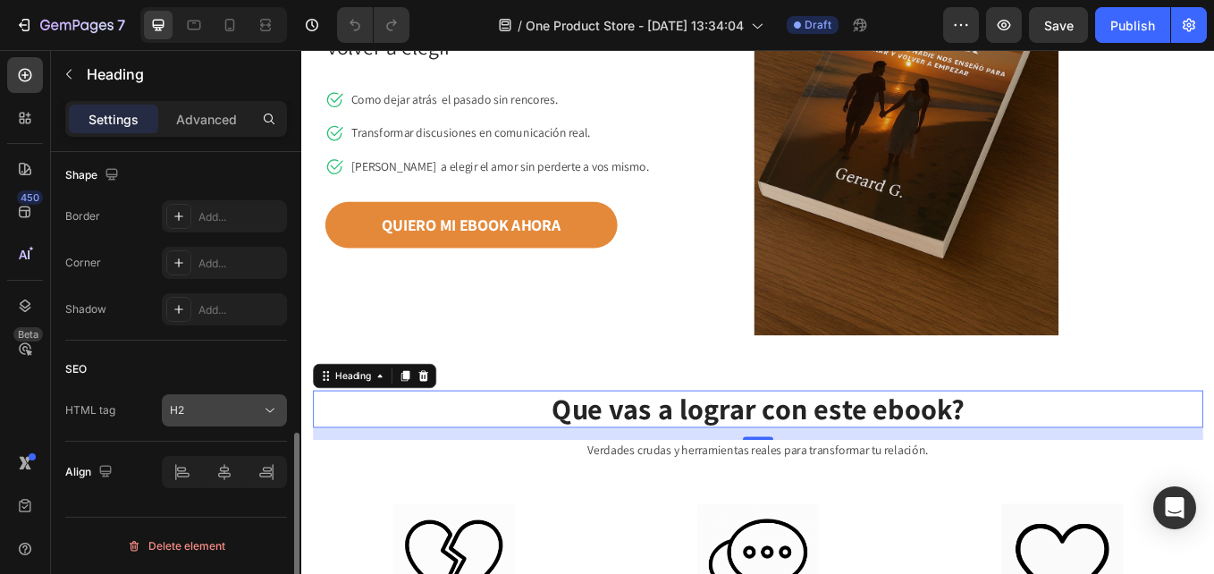
click at [281, 400] on button "H2" at bounding box center [224, 410] width 125 height 32
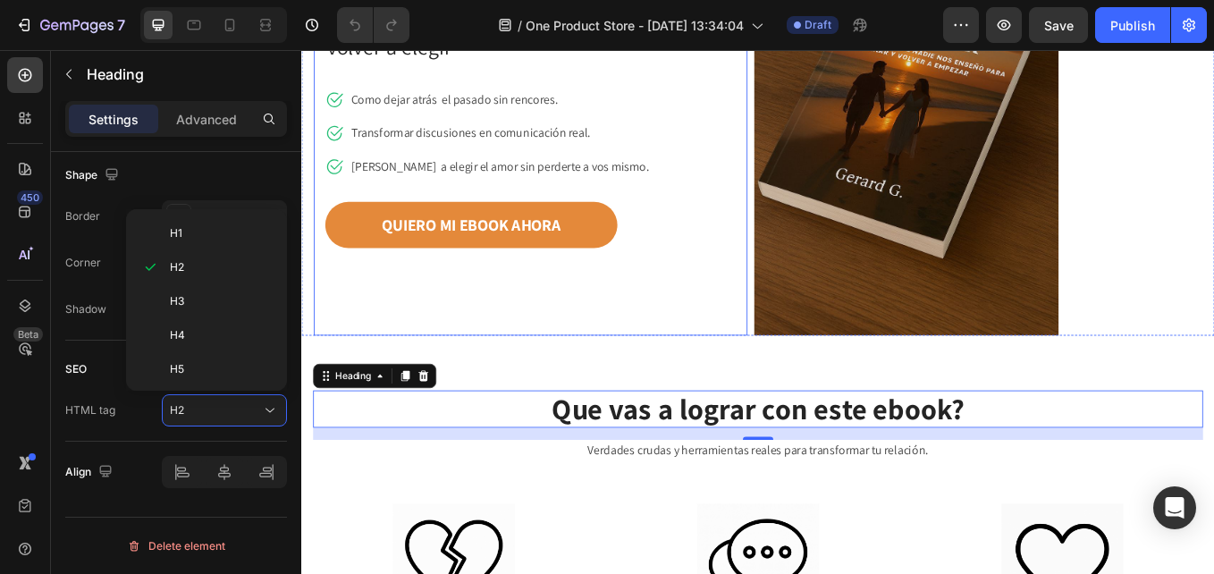
click at [442, 357] on div "La historia real que puede cambiar tu relación... y tu vida Heading Un ebooK ba…" at bounding box center [570, 57] width 509 height 656
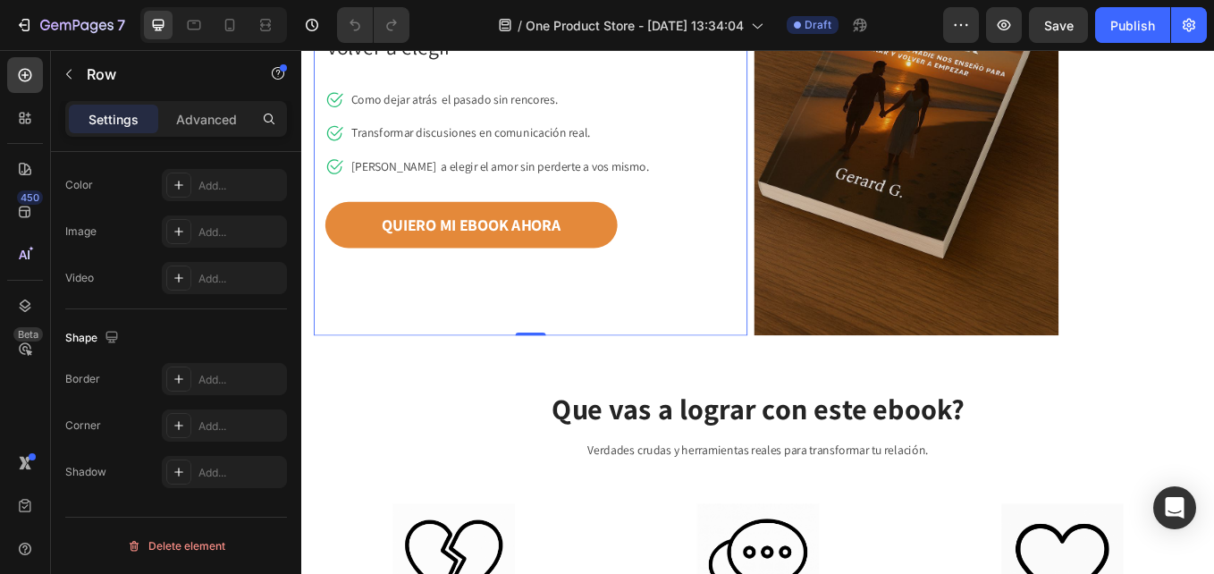
scroll to position [0, 0]
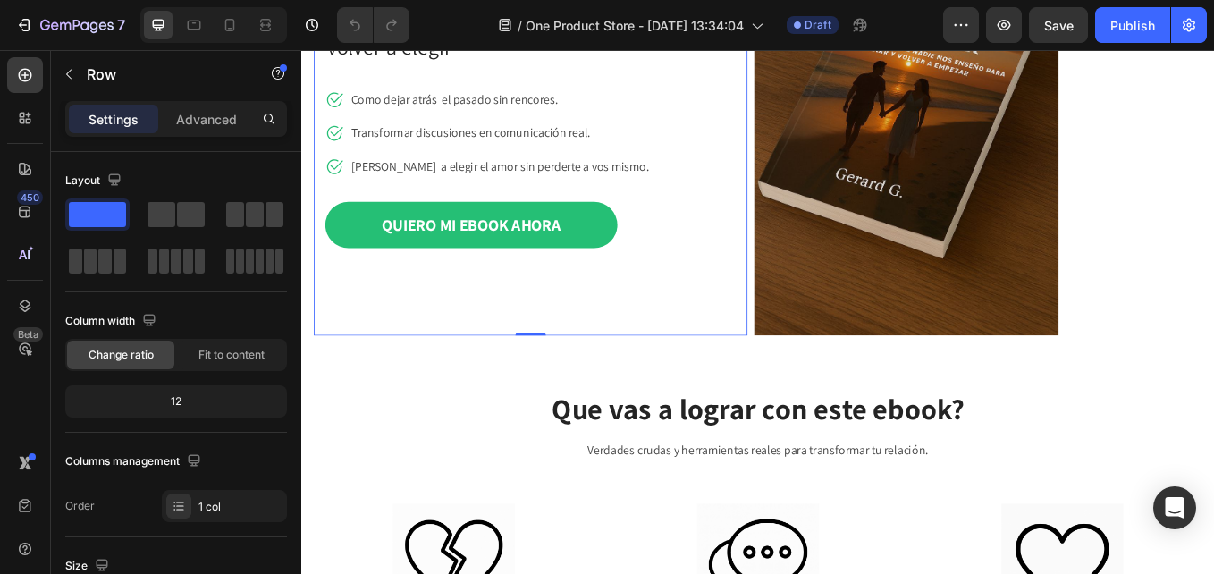
click at [369, 236] on link "QUIERO MI EBOOK AHORA" at bounding box center [500, 255] width 343 height 55
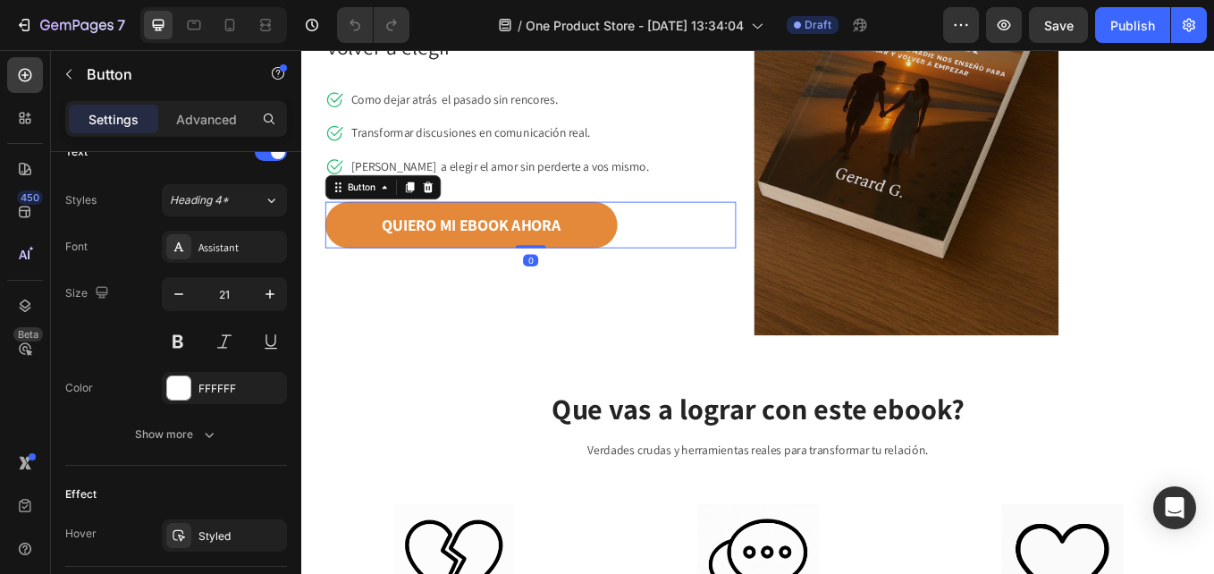
scroll to position [804, 0]
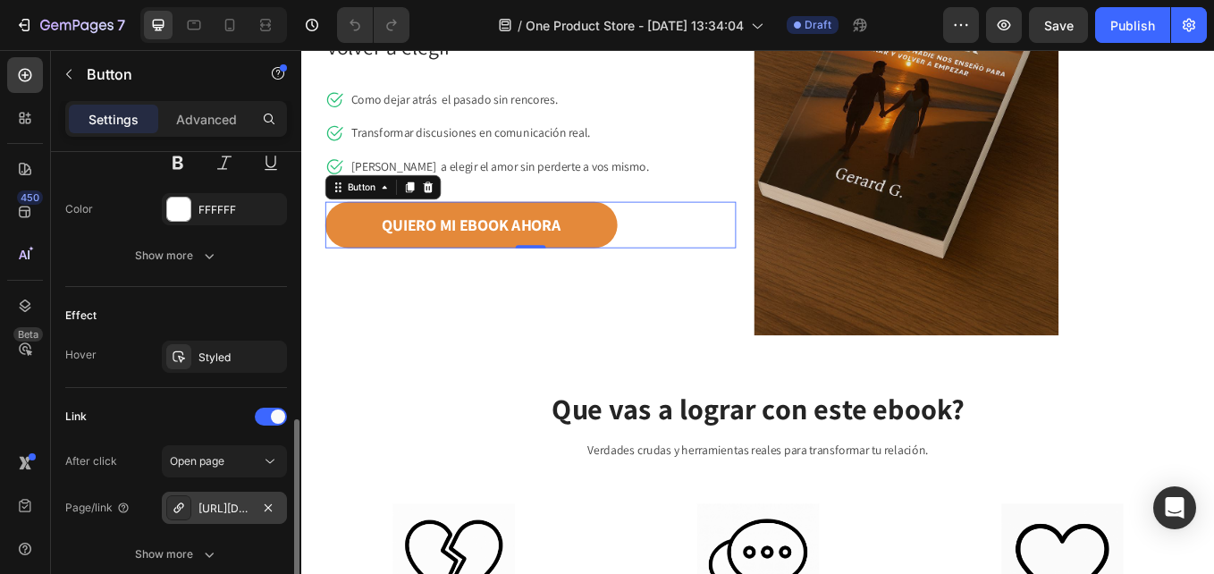
click at [222, 513] on div "[URL][DOMAIN_NAME]" at bounding box center [224, 509] width 52 height 16
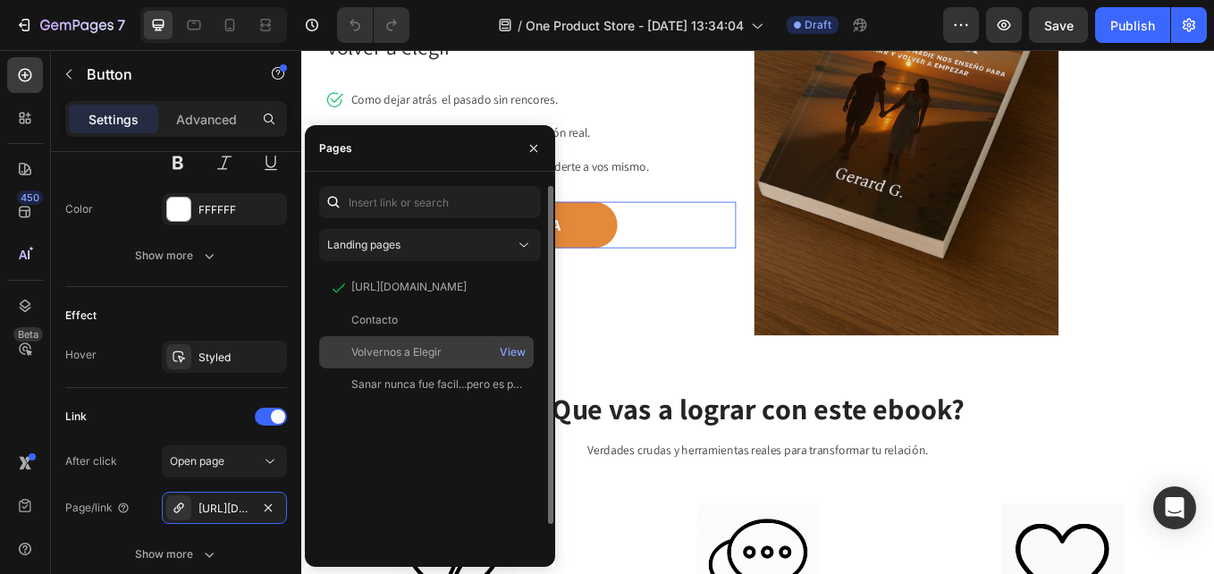
click at [387, 357] on div "Volvernos a Elegir" at bounding box center [396, 352] width 90 height 16
click at [510, 349] on div "View" at bounding box center [513, 352] width 26 height 16
click at [391, 351] on div "Sanar nunca fue facil...pero es posible" at bounding box center [437, 352] width 172 height 16
click at [513, 351] on div "View" at bounding box center [513, 352] width 26 height 16
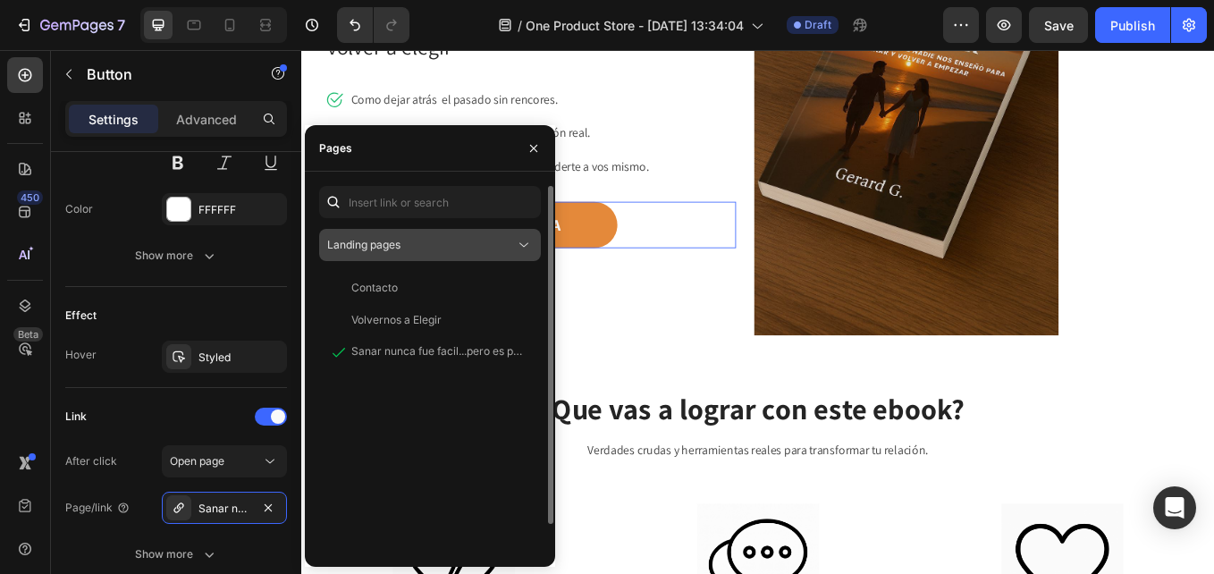
click at [405, 249] on div "Landing pages" at bounding box center [421, 245] width 188 height 16
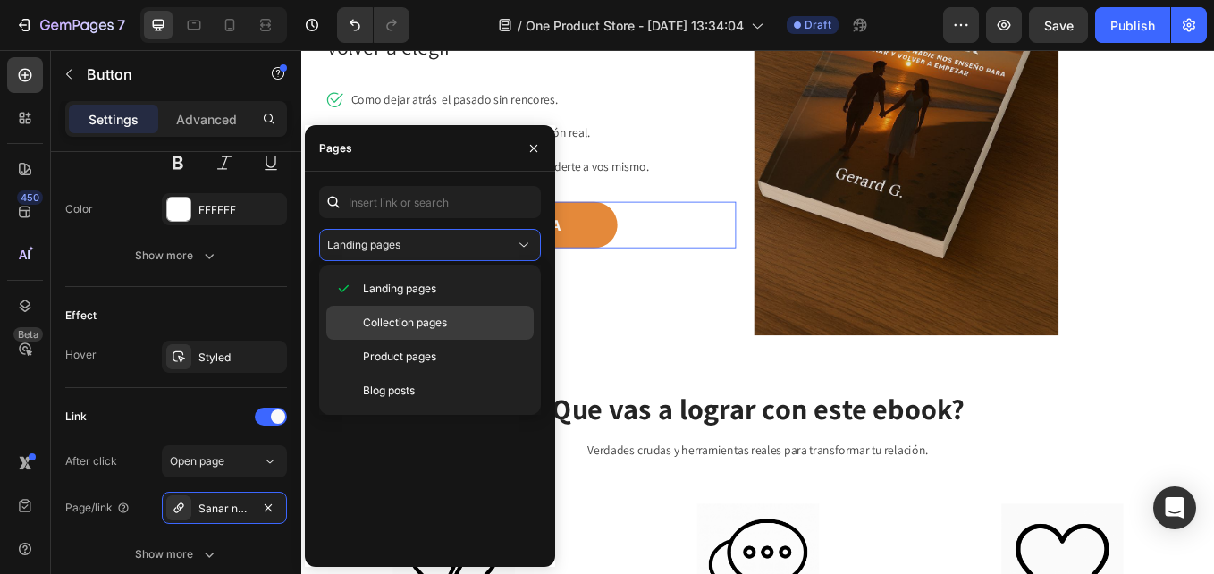
click at [439, 326] on span "Collection pages" at bounding box center [405, 323] width 84 height 16
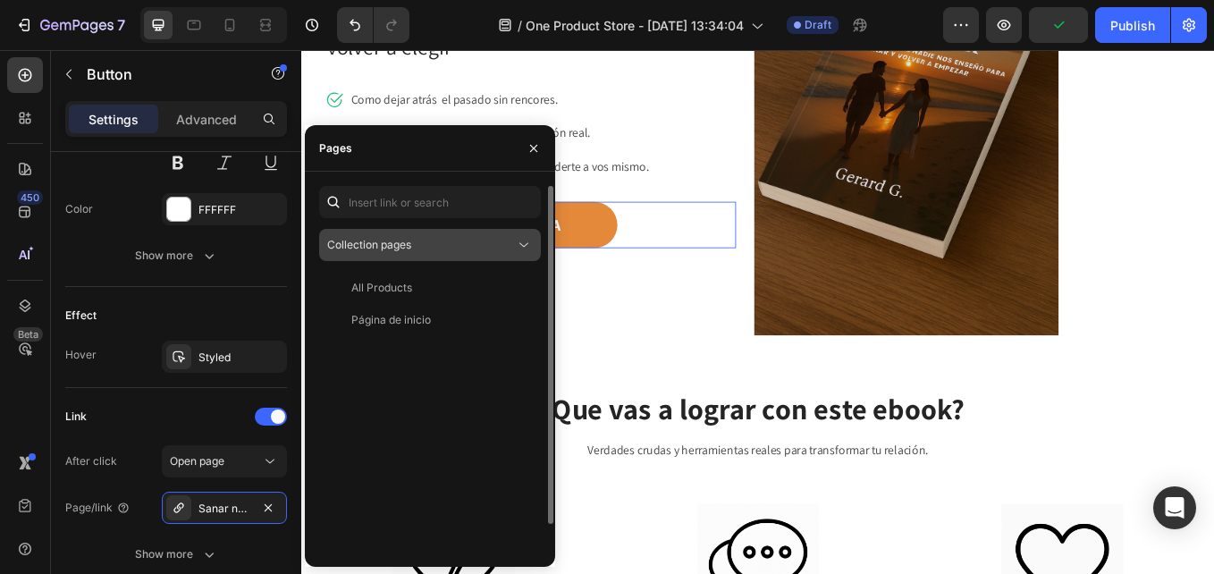
click at [416, 242] on div "Collection pages" at bounding box center [421, 245] width 188 height 16
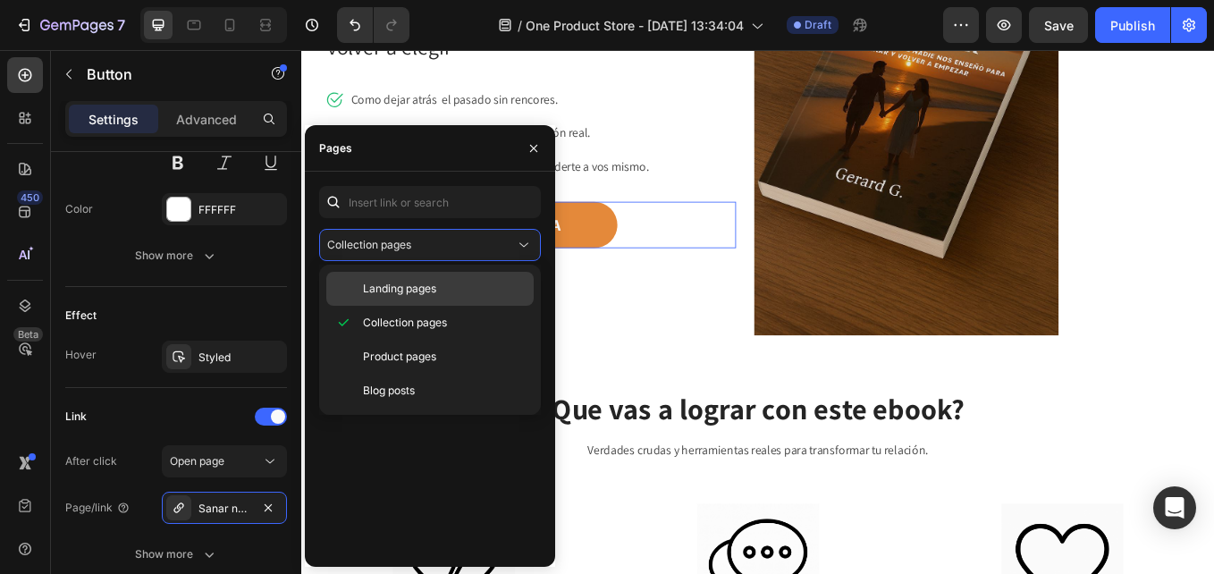
click at [418, 296] on span "Landing pages" at bounding box center [399, 289] width 73 height 16
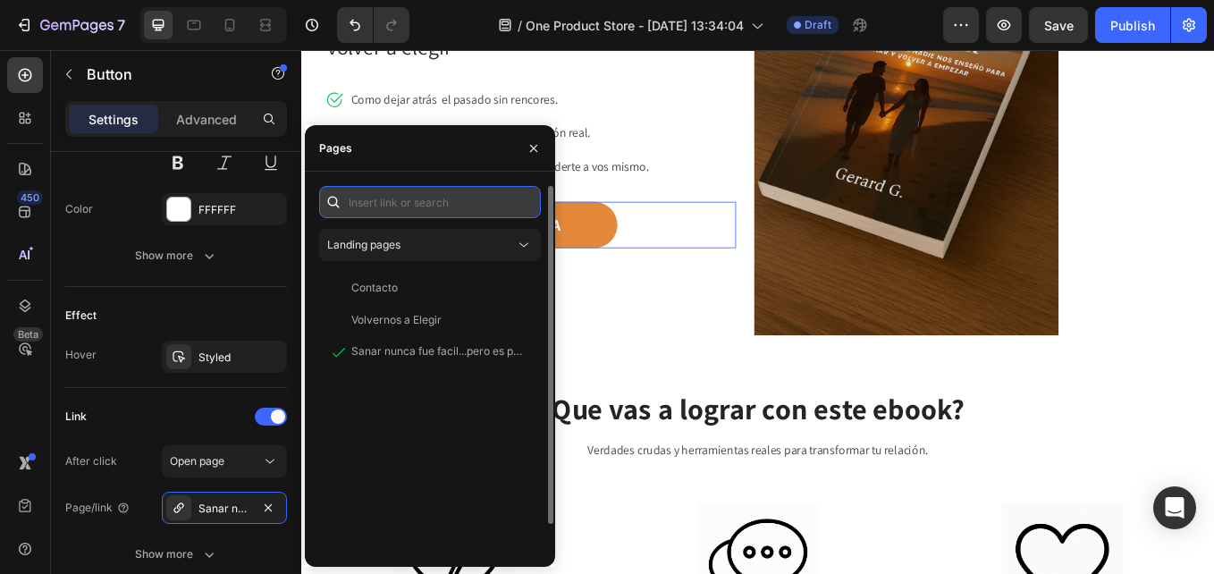
click at [418, 206] on input "text" at bounding box center [430, 202] width 222 height 32
paste input "[URL][DOMAIN_NAME]"
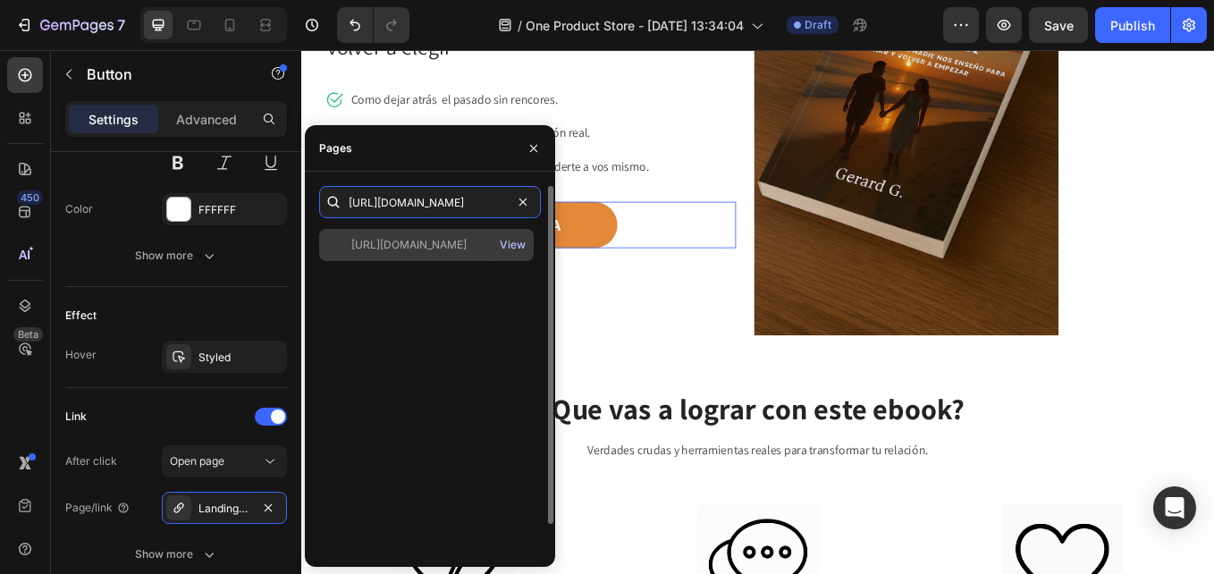
type input "[URL][DOMAIN_NAME]"
click at [520, 243] on div "View" at bounding box center [513, 245] width 26 height 16
click at [520, 244] on div "View" at bounding box center [513, 245] width 26 height 16
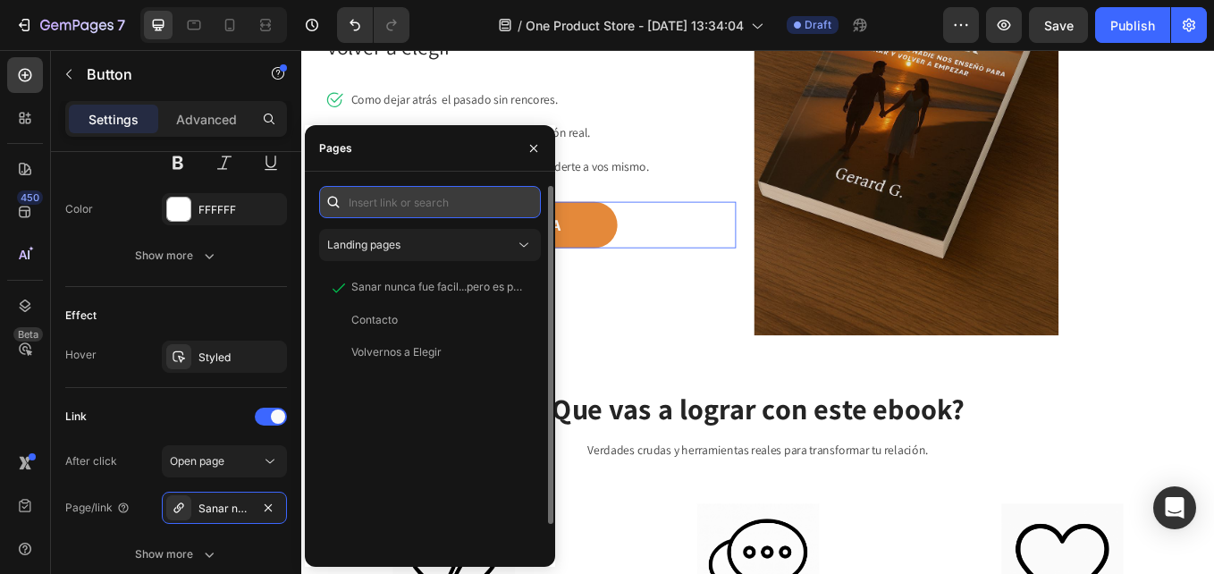
paste input "https://0jc50g-dc.myshopify.com/cart/4567891234567:1"
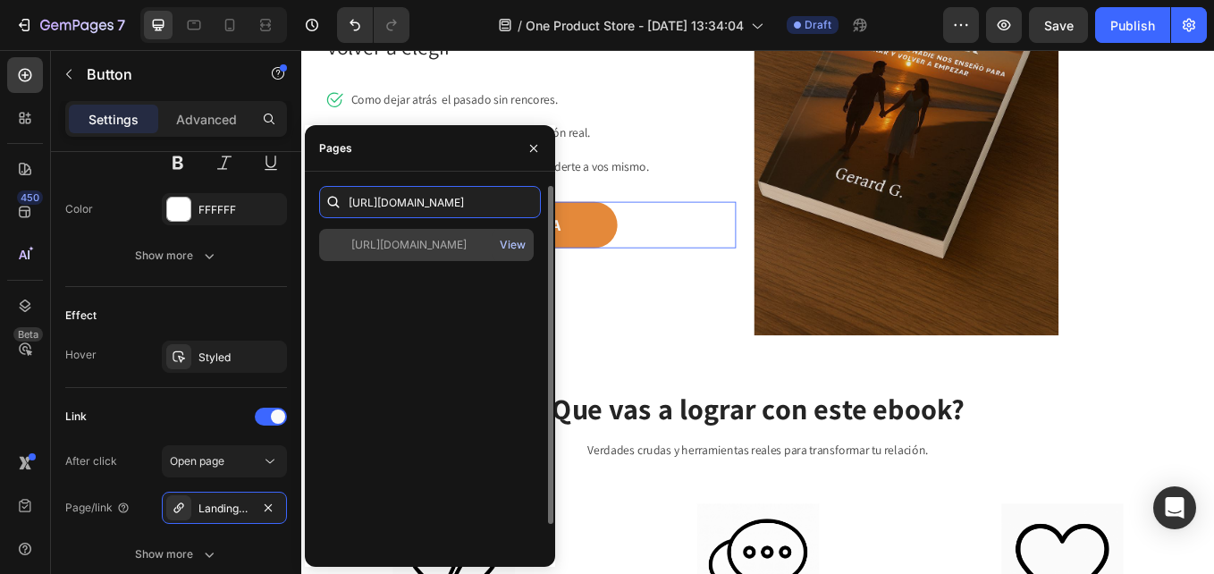
type input "https://0jc50g-dc.myshopify.com/cart/4567891234567:1"
click at [519, 245] on div "View" at bounding box center [513, 245] width 26 height 16
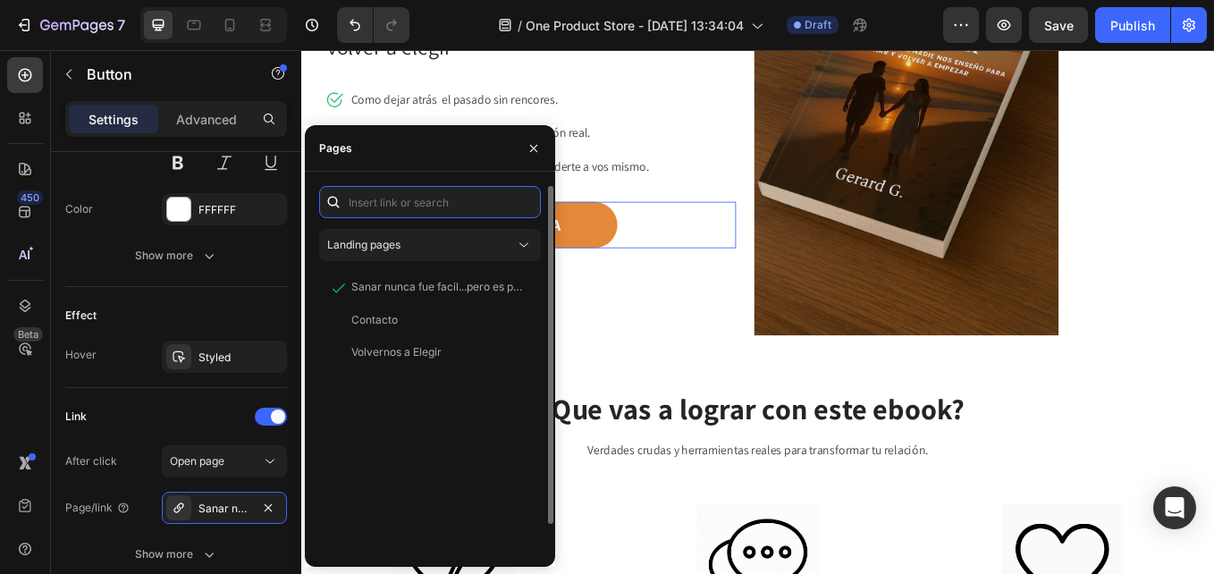
scroll to position [0, 0]
paste input "https://0jc50g-dc.myshopify.com/cart/46636243791392:1"
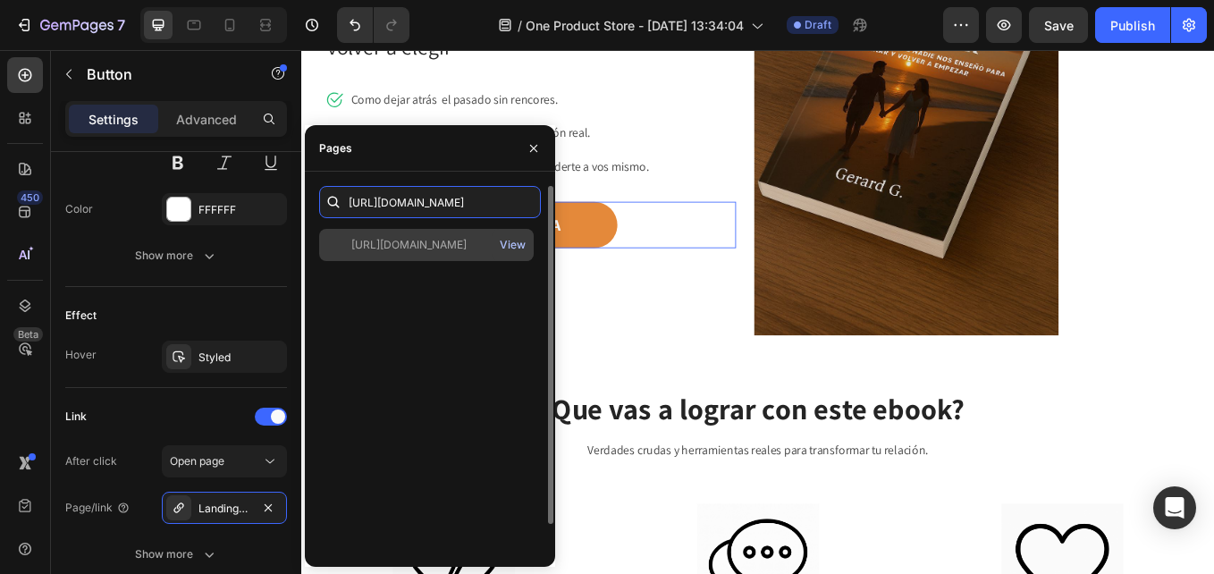
type input "https://0jc50g-dc.myshopify.com/cart/46636243791392:1"
click at [519, 244] on div "View" at bounding box center [513, 245] width 26 height 16
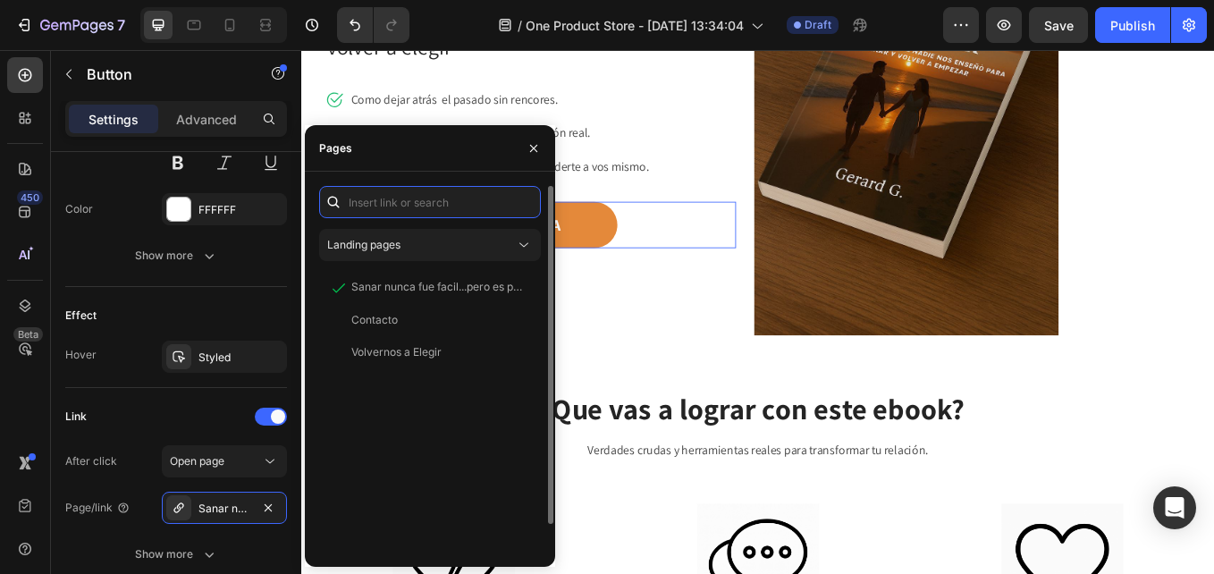
scroll to position [0, 0]
paste input "https://0jc50g-dc.myshopify.com/cart/46636243791392:1"
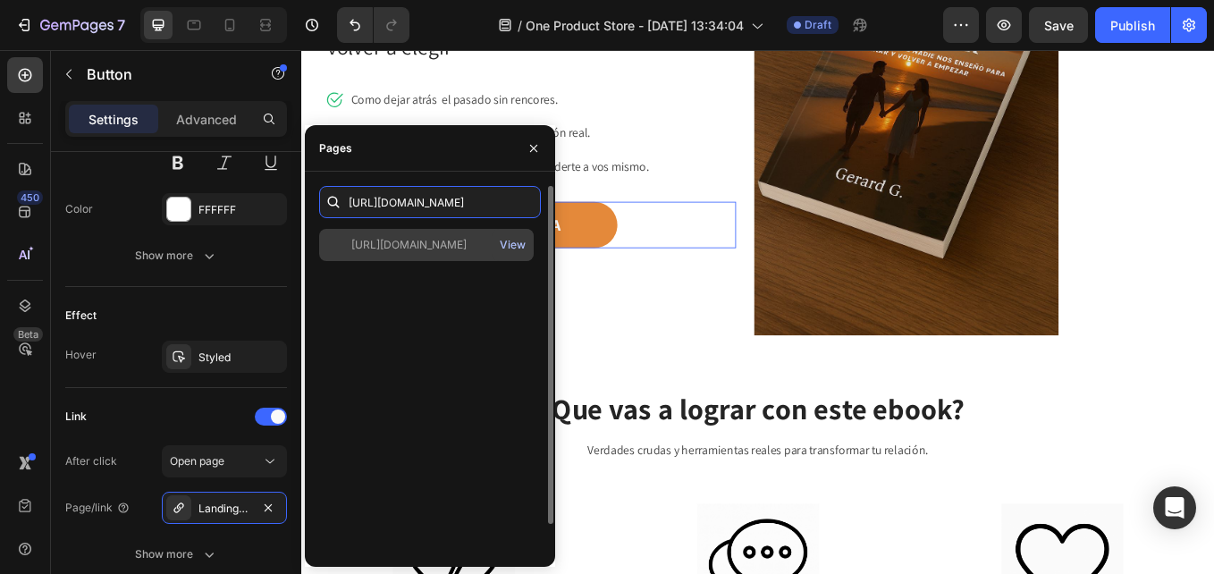
type input "https://0jc50g-dc.myshopify.com/cart/46636243791392:1"
click at [515, 246] on div "View" at bounding box center [513, 245] width 26 height 16
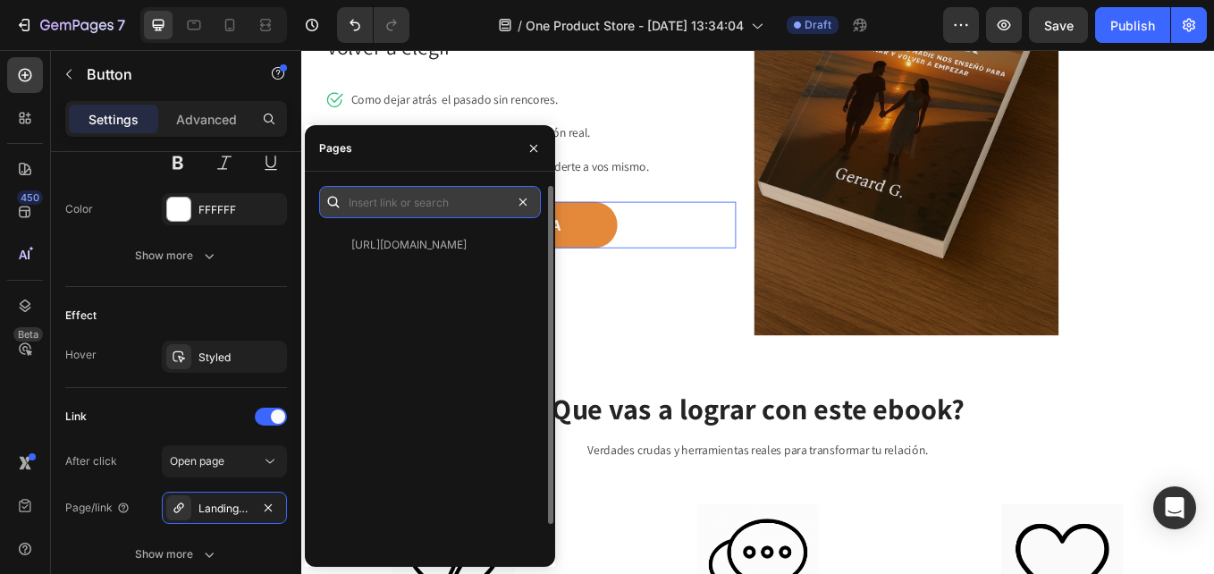
scroll to position [0, 0]
click at [443, 198] on input "text" at bounding box center [430, 202] width 222 height 32
paste input "https://0jc50g-dc.myshopify.com/cart/add?id=46636243791392&quantity=1&return_to…"
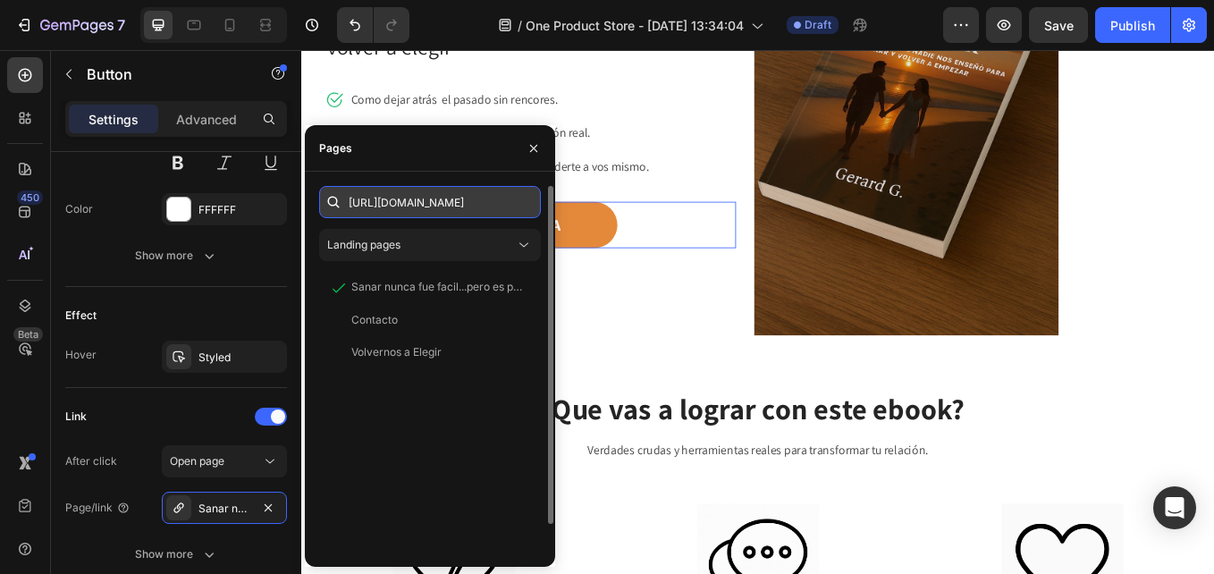
scroll to position [0, 341]
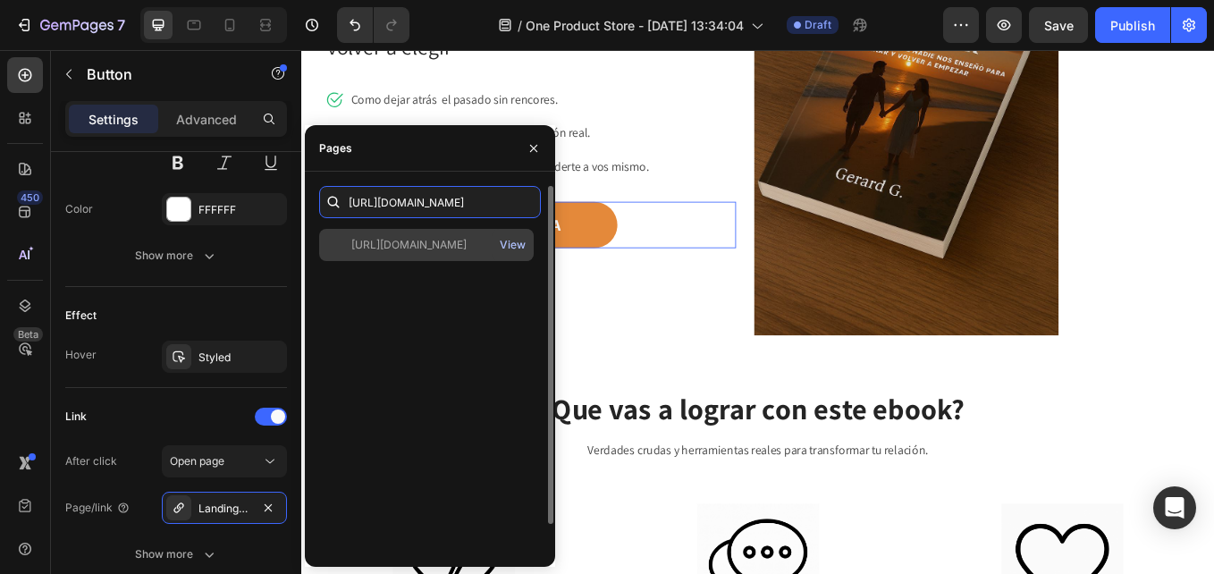
type input "https://0jc50g-dc.myshopify.com/cart/add?id=46636243791392&quantity=1&return_to…"
click at [507, 238] on div "View" at bounding box center [513, 245] width 26 height 16
